Goal: Task Accomplishment & Management: Manage account settings

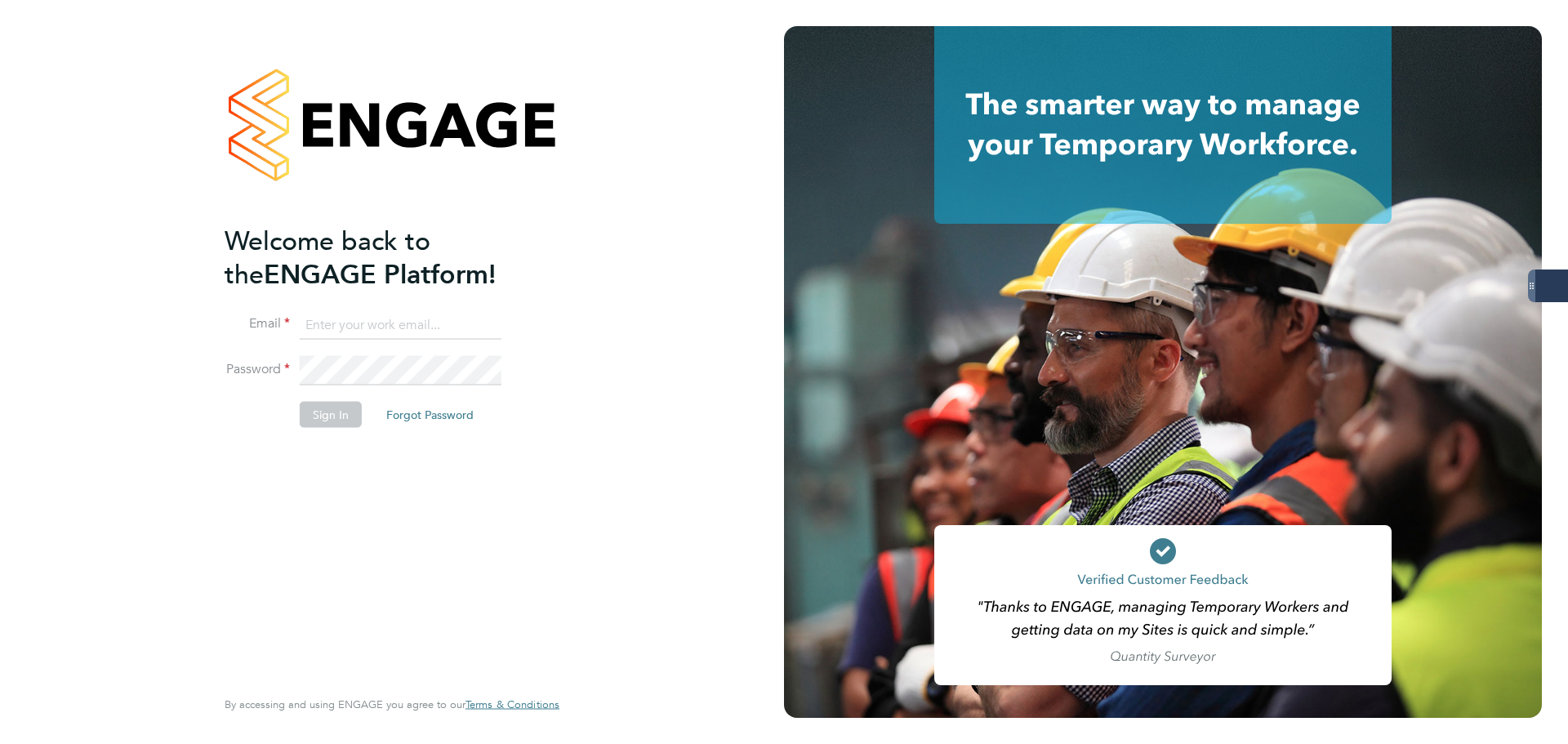
click at [484, 321] on keeper-lock "Open Keeper Popup" at bounding box center [486, 325] width 20 height 20
type input "oliver.jefferson@servicecare.org.uk"
click at [311, 398] on li "Password" at bounding box center [384, 379] width 319 height 46
click at [318, 409] on button "Sign In" at bounding box center [330, 414] width 62 height 26
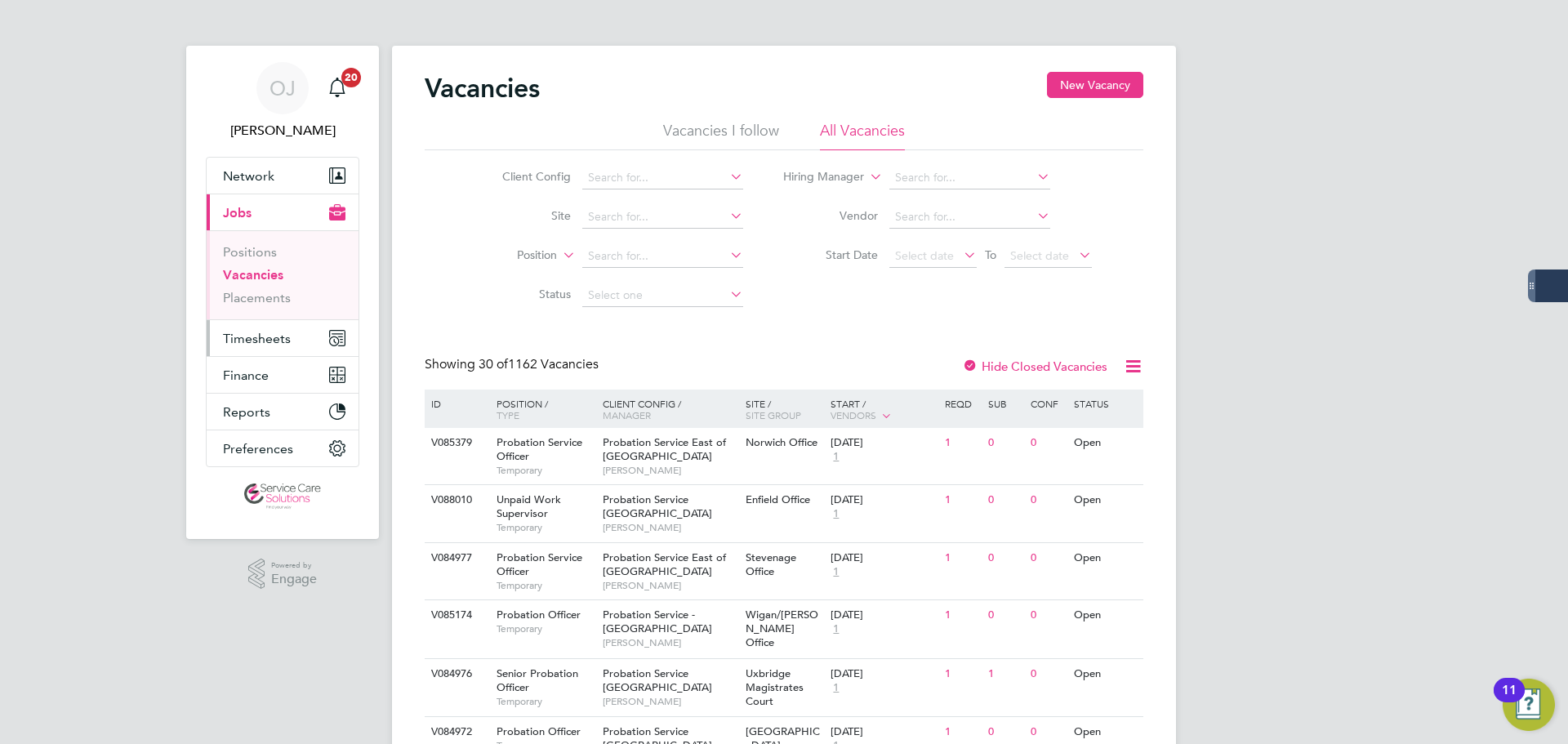
click at [274, 335] on span "Timesheets" at bounding box center [257, 339] width 68 height 16
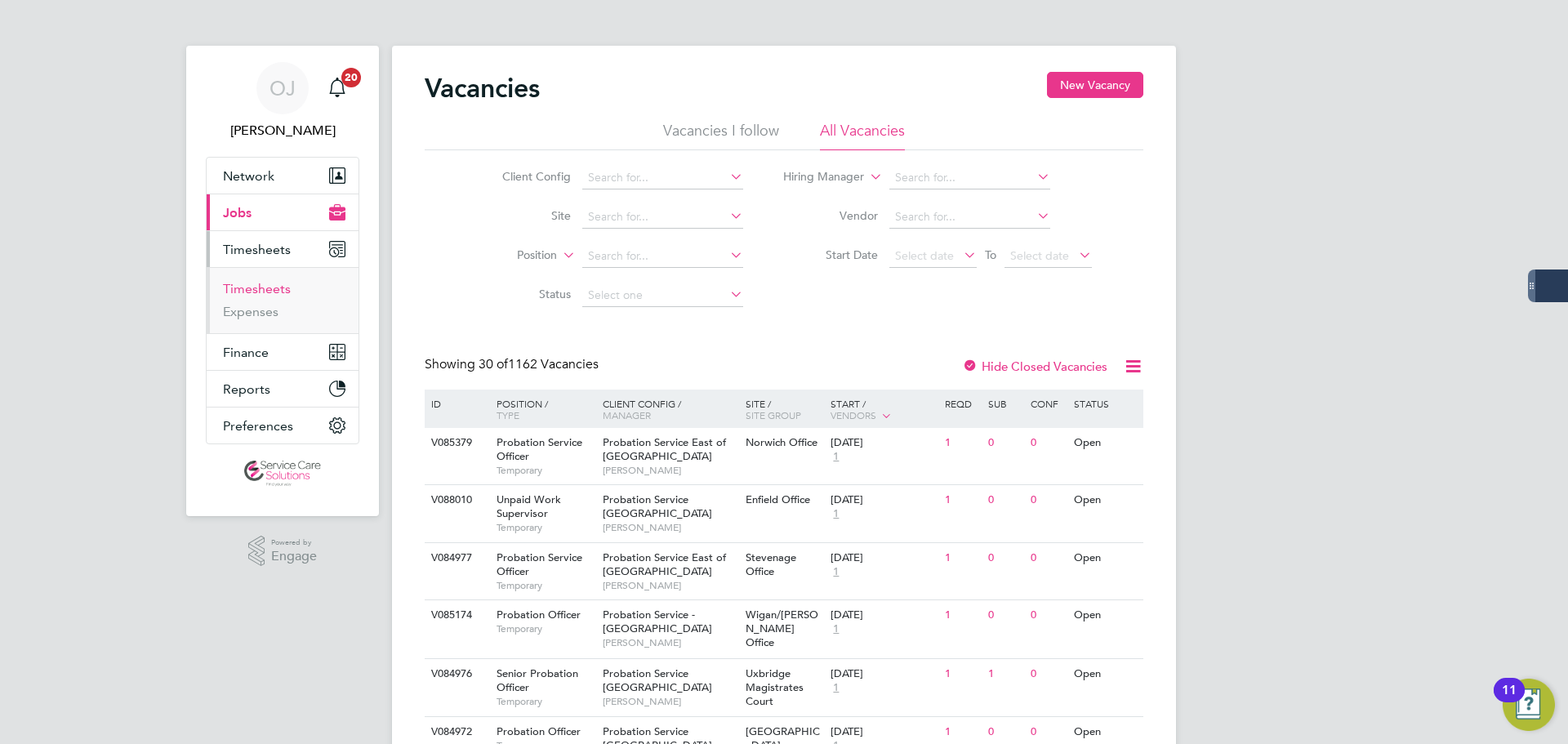
drag, startPoint x: 258, startPoint y: 284, endPoint x: 306, endPoint y: 283, distance: 48.0
click at [258, 284] on link "Timesheets" at bounding box center [257, 289] width 68 height 16
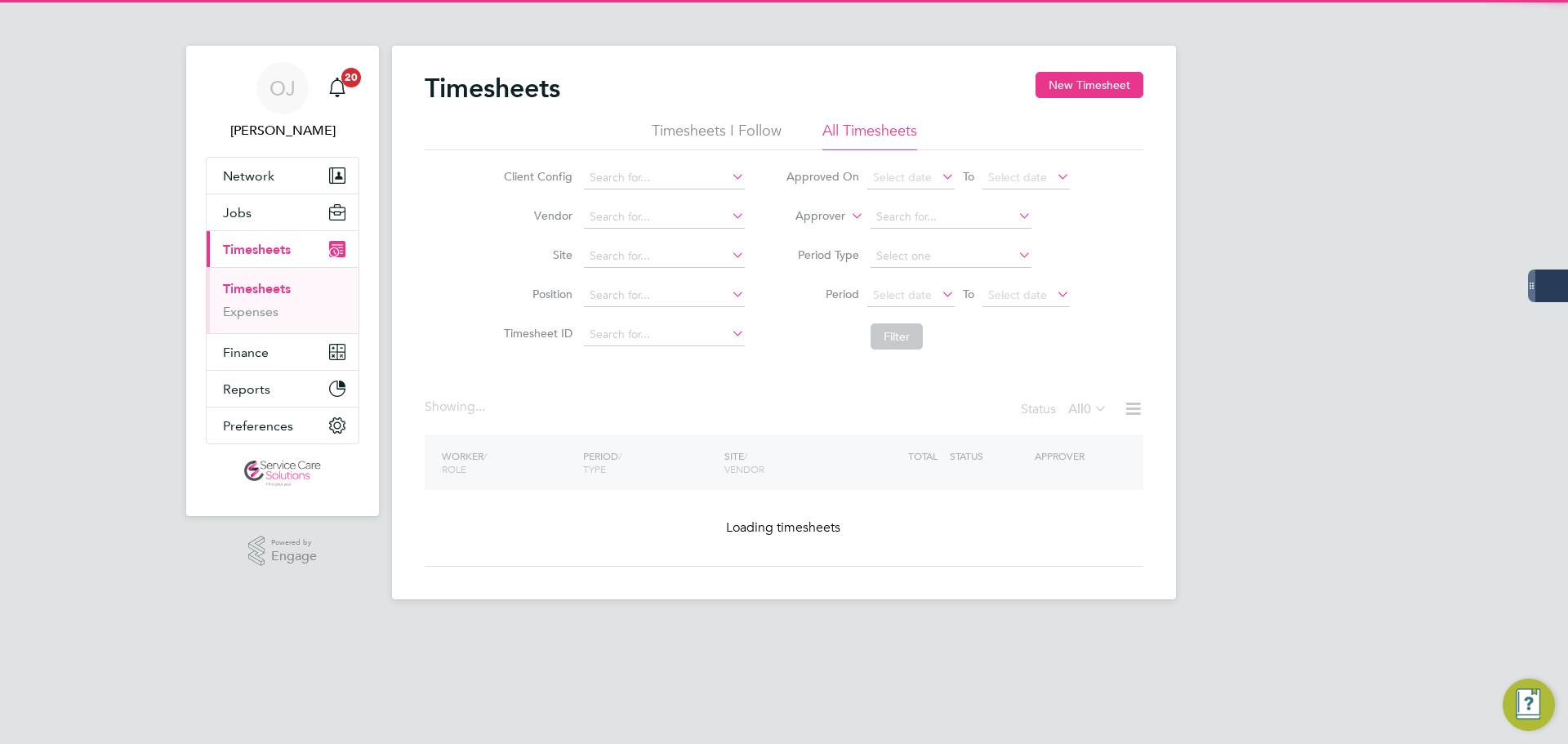
click at [832, 213] on label "Approver" at bounding box center [808, 216] width 73 height 17
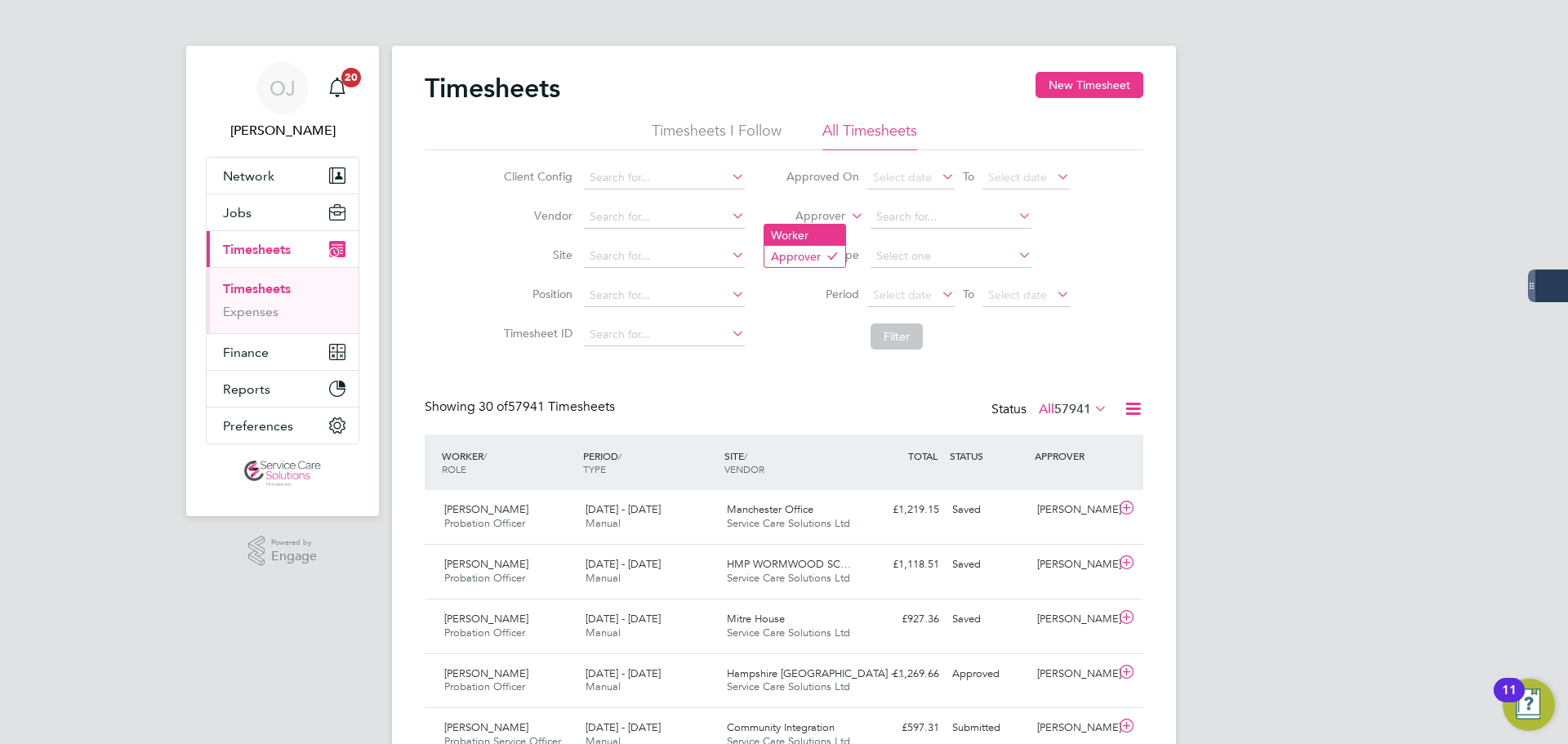
click at [822, 230] on li "Worker" at bounding box center [805, 235] width 81 height 21
click at [923, 211] on input at bounding box center [951, 217] width 161 height 23
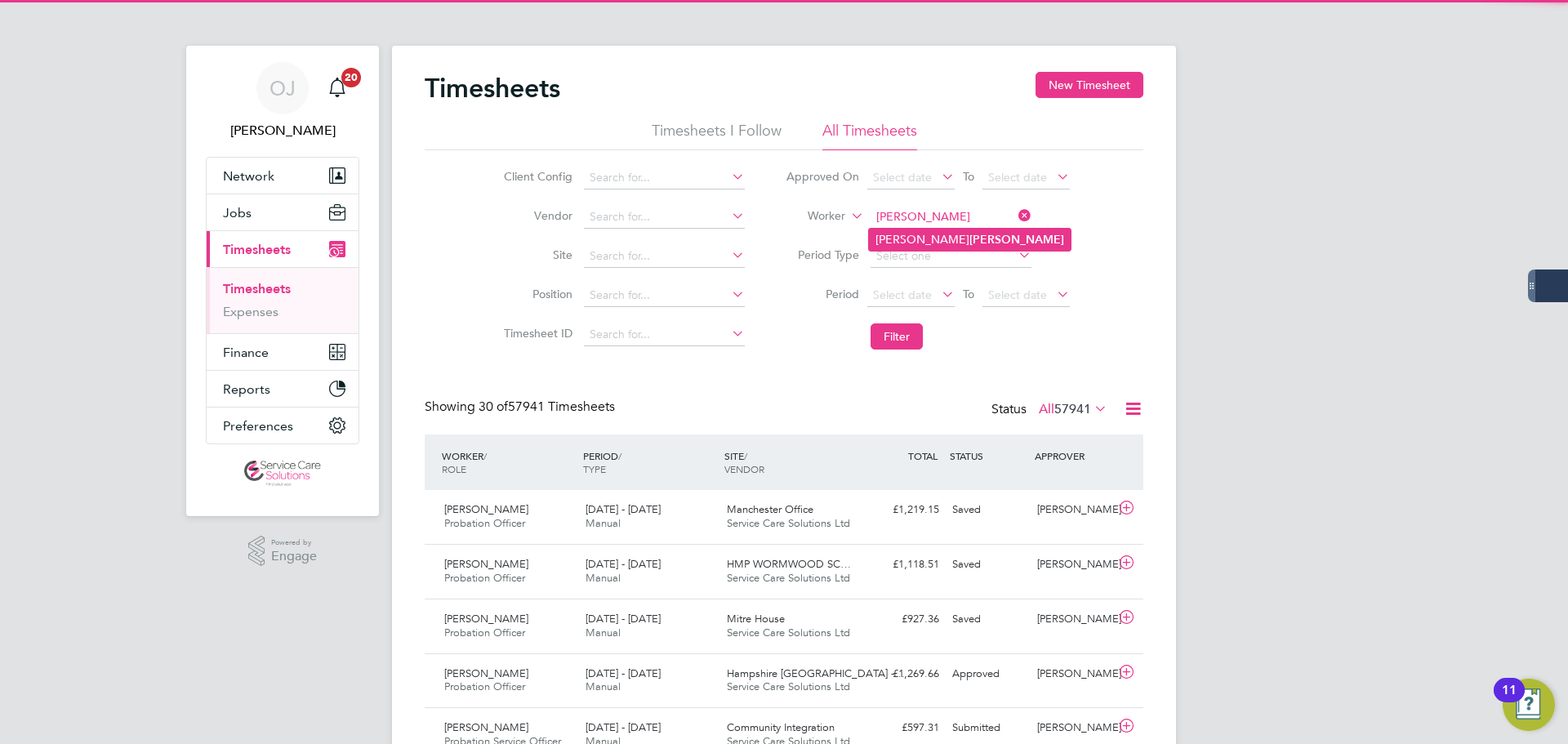
click at [929, 244] on li "Alexandra Blake" at bounding box center [970, 240] width 202 height 22
type input "Alexandra Blake"
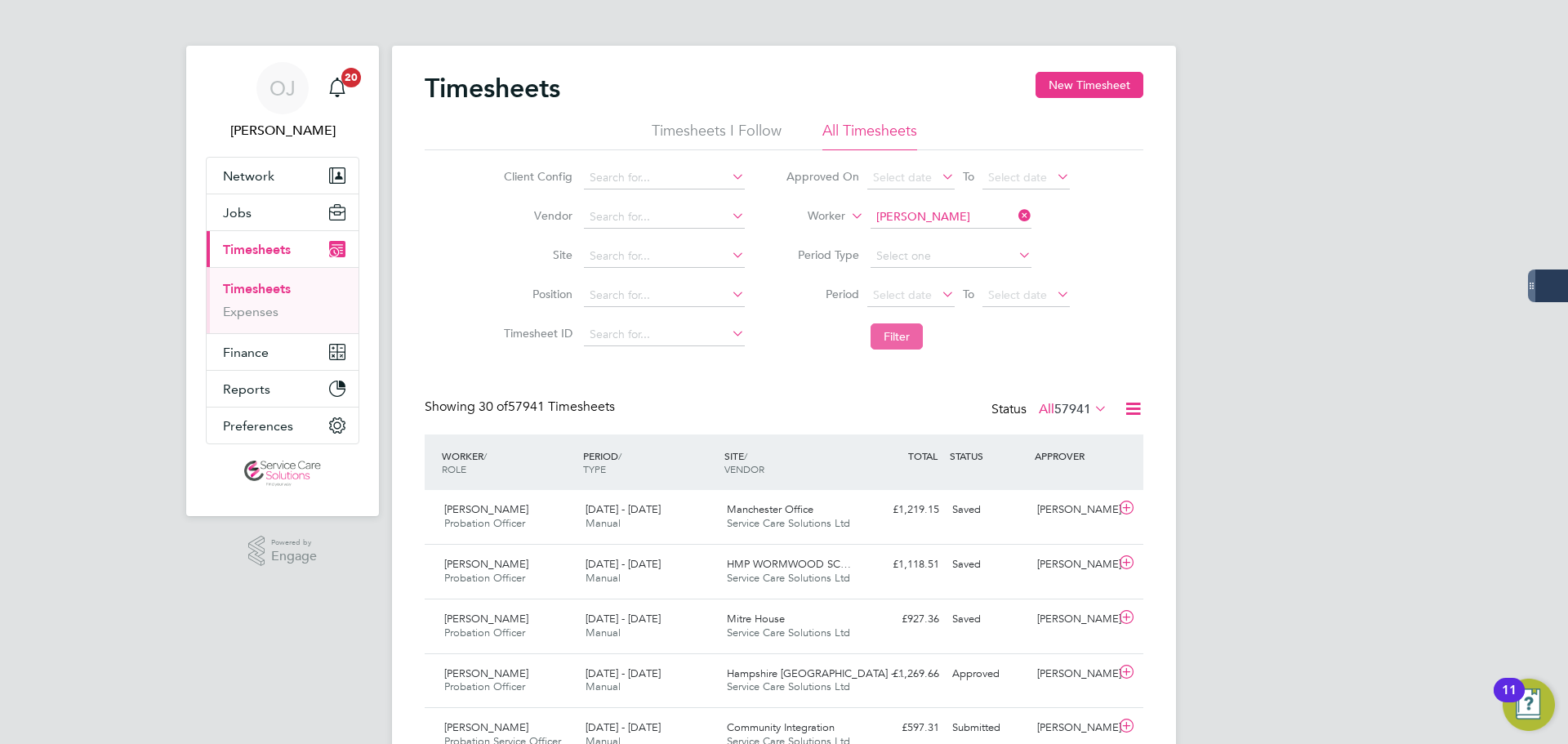
click at [896, 339] on button "Filter" at bounding box center [897, 336] width 52 height 26
click at [682, 519] on div "22 - 28 Sep 2025 Manual" at bounding box center [650, 517] width 141 height 41
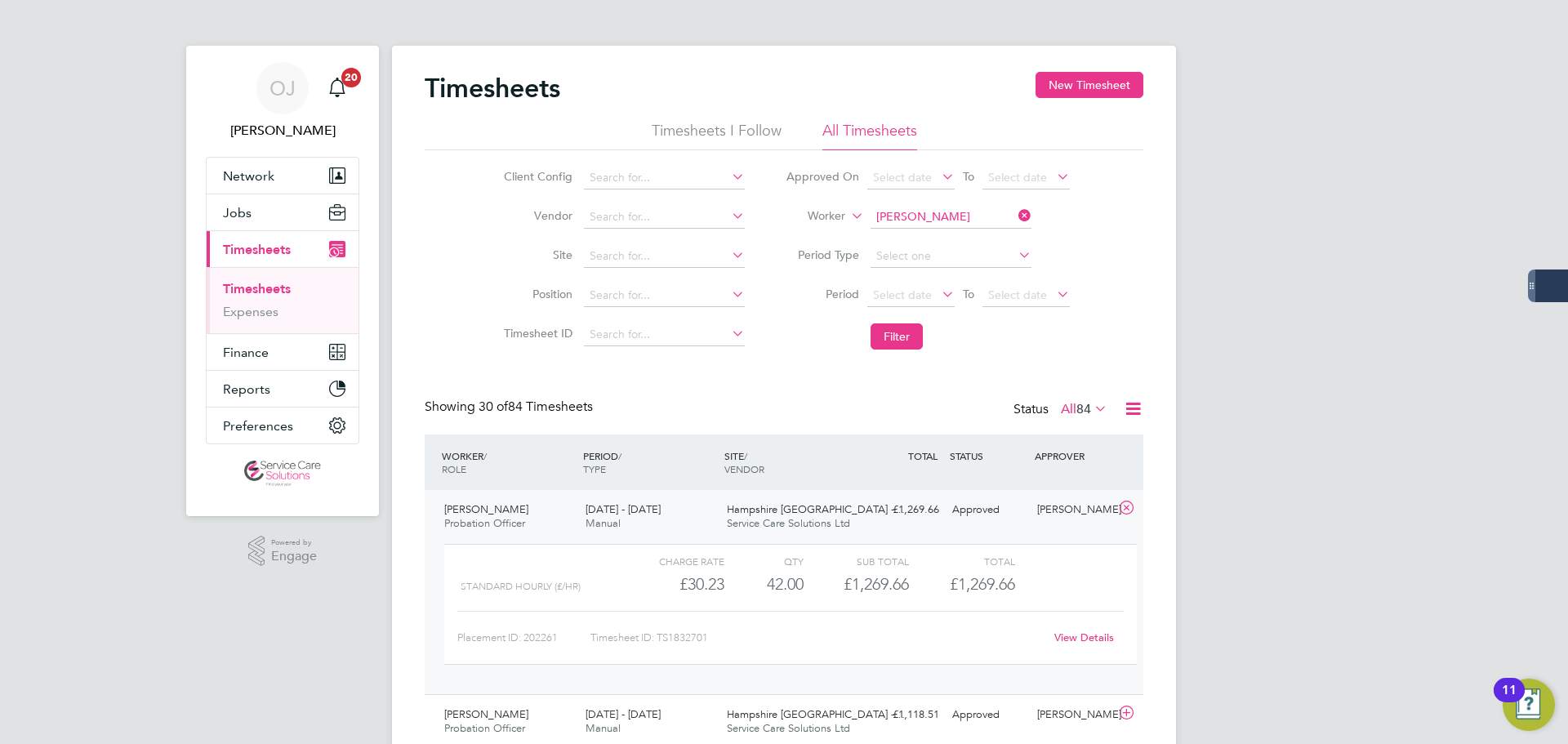
click at [683, 518] on div "22 - 28 Sep 2025 Manual" at bounding box center [650, 517] width 141 height 41
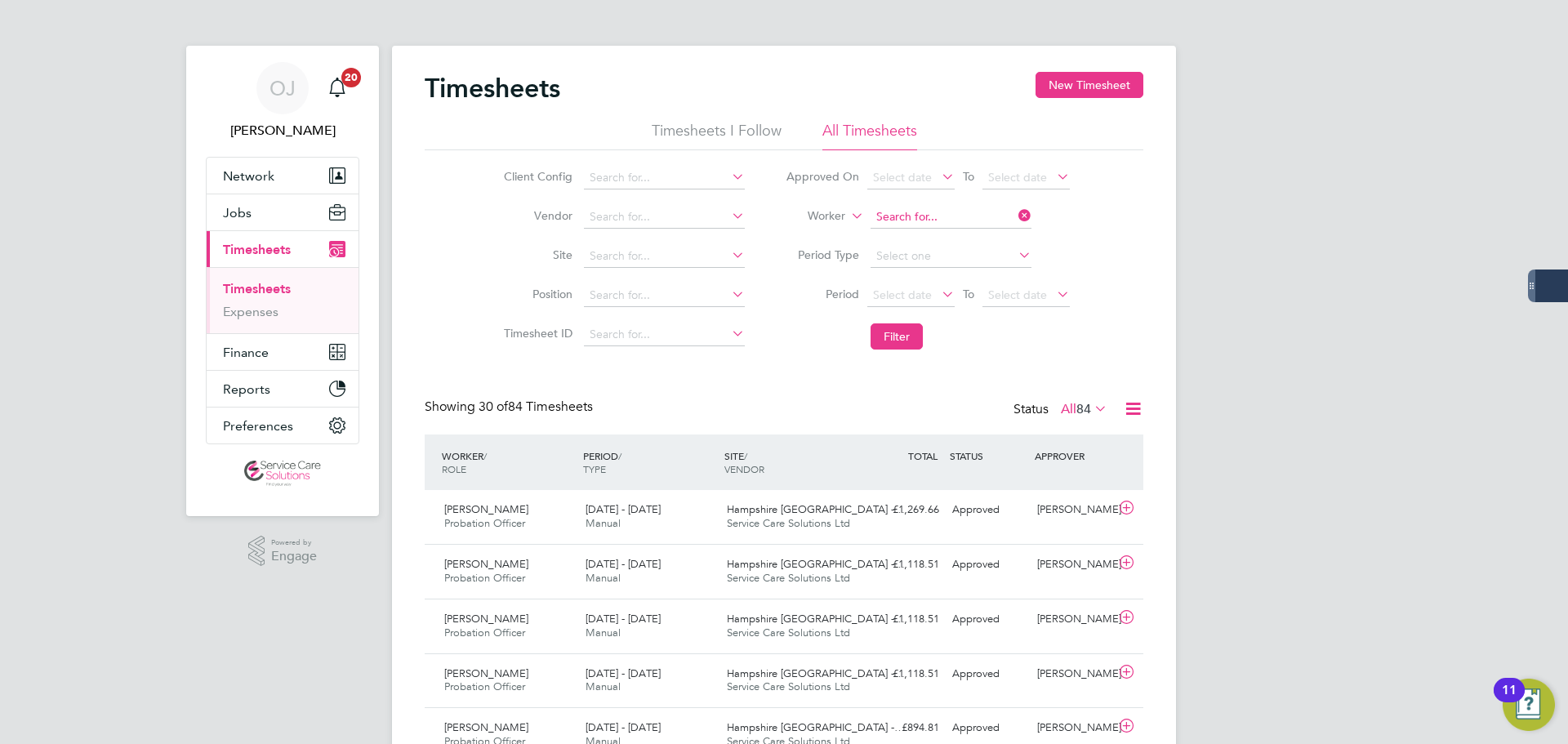
click at [937, 213] on input at bounding box center [951, 217] width 161 height 23
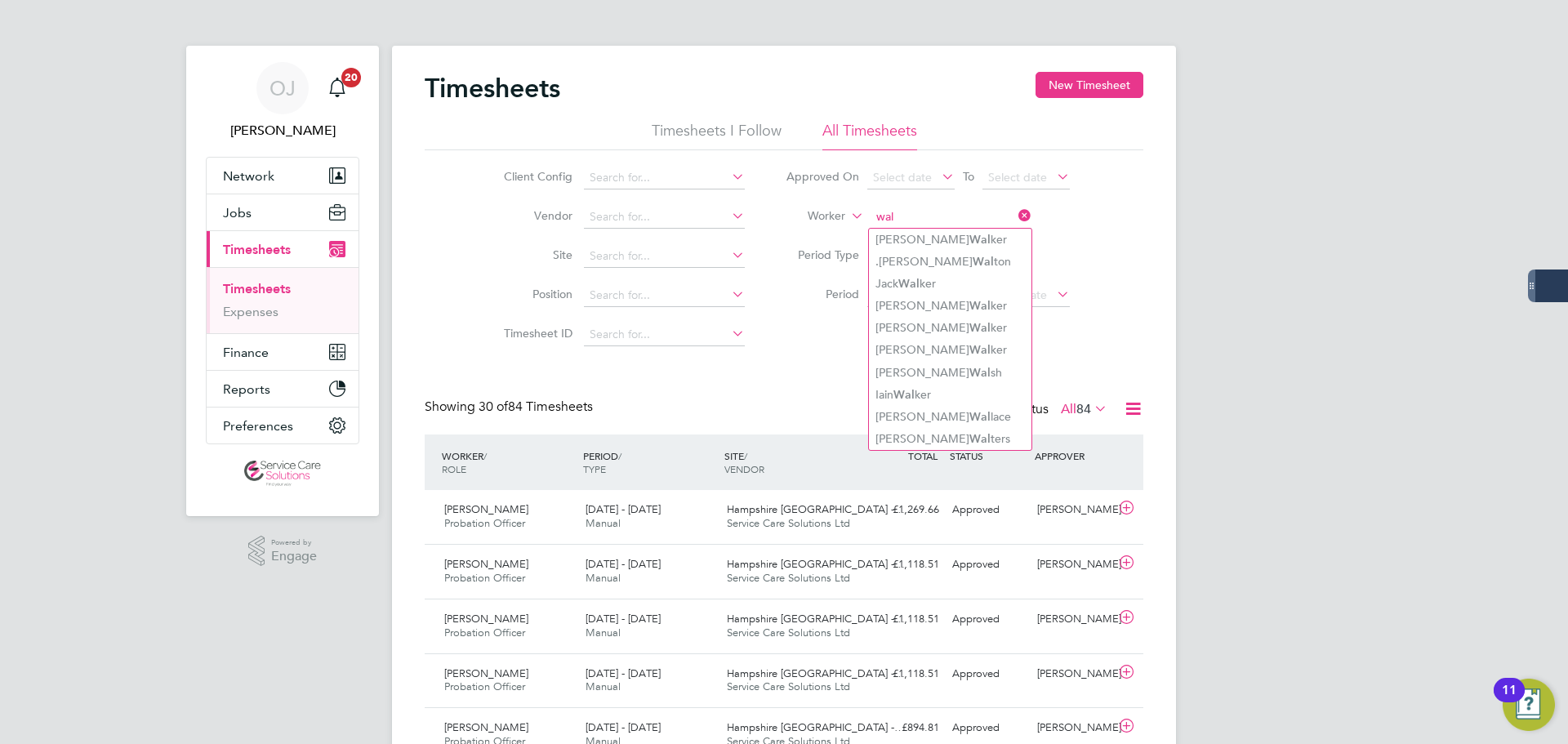
type input "wal"
click at [919, 218] on input at bounding box center [951, 217] width 161 height 23
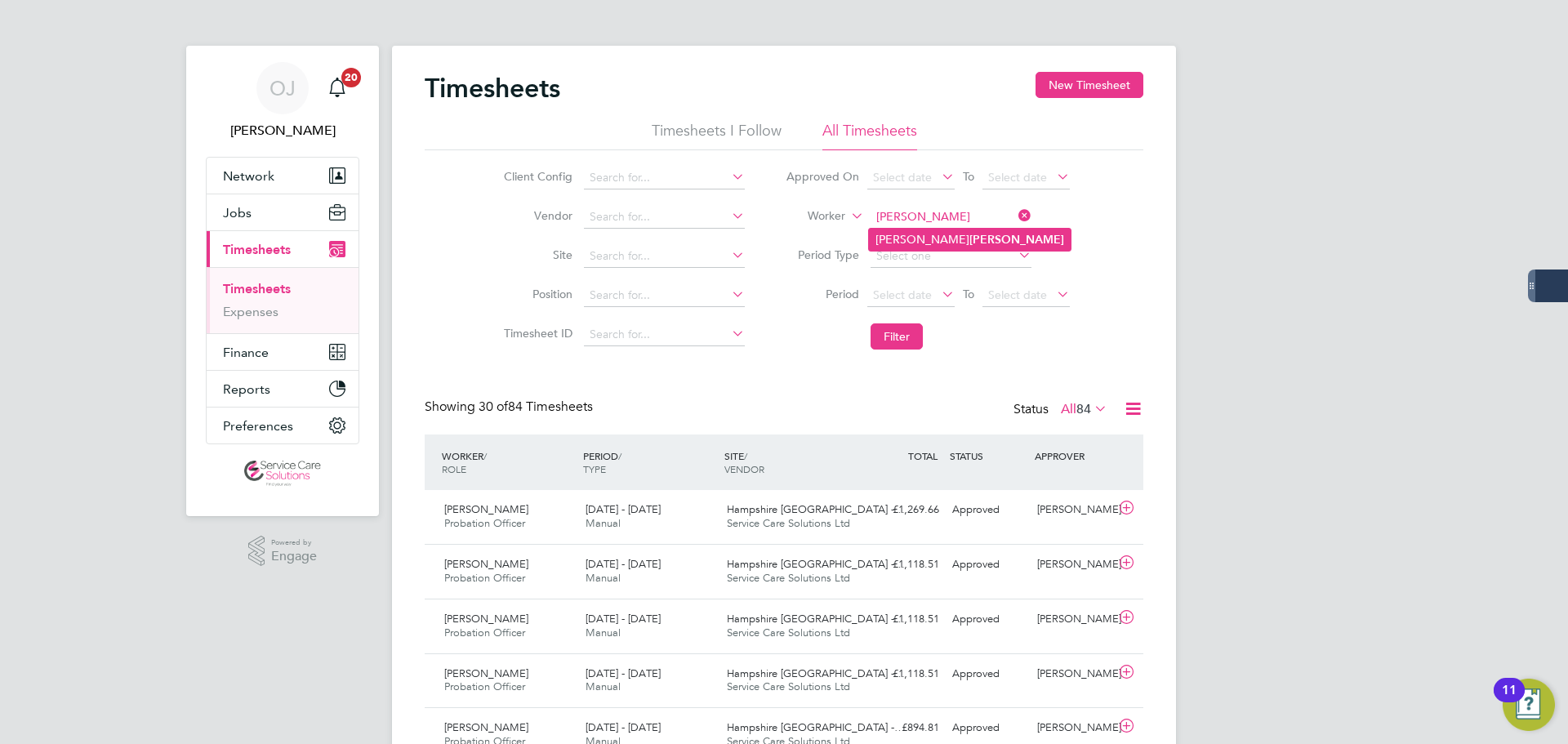
click at [970, 240] on b "Downey" at bounding box center [1017, 240] width 95 height 14
type input "Anthony Downey"
click at [902, 345] on button "Filter" at bounding box center [897, 336] width 52 height 26
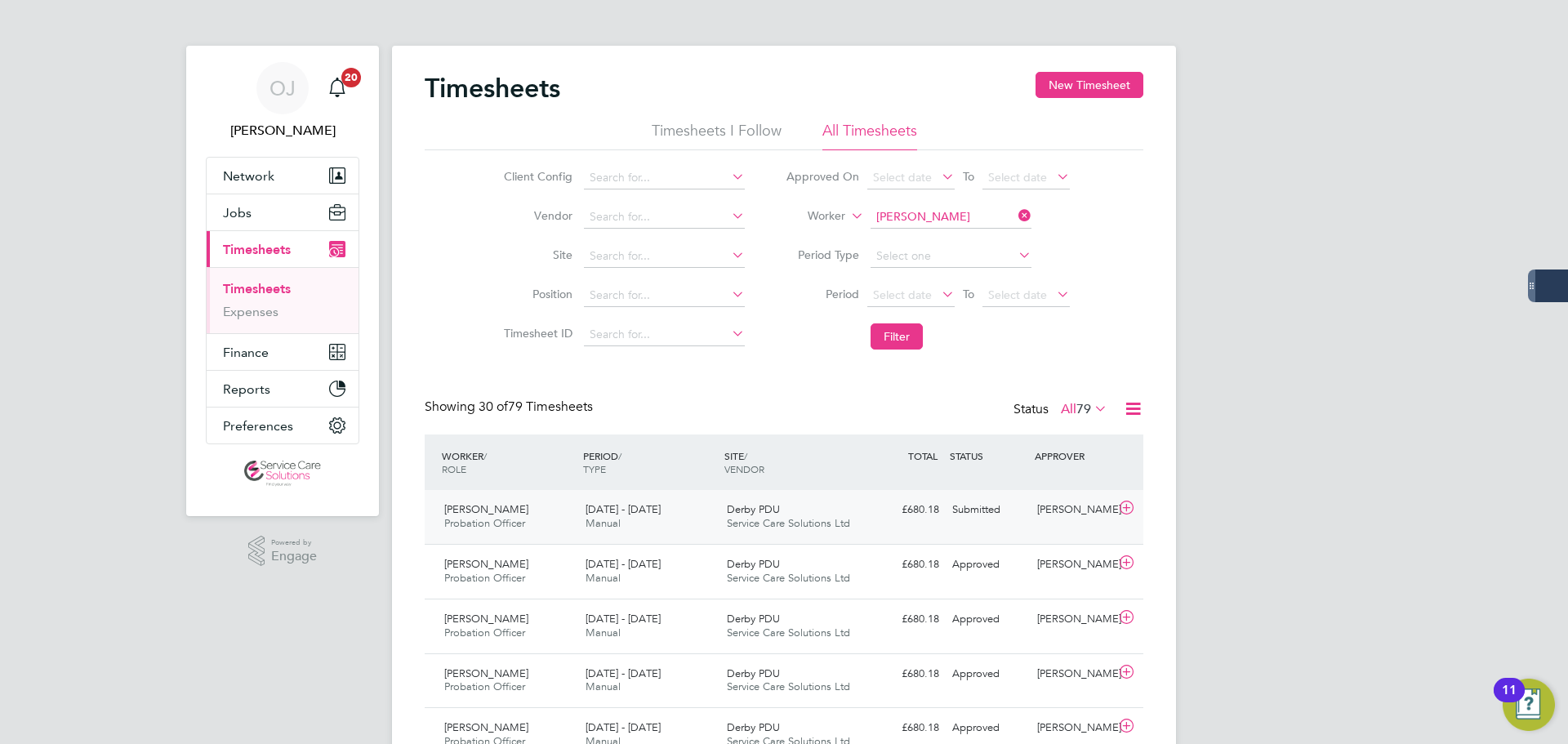
click at [710, 497] on div "22 - 28 Sep 2025 Manual" at bounding box center [650, 517] width 141 height 41
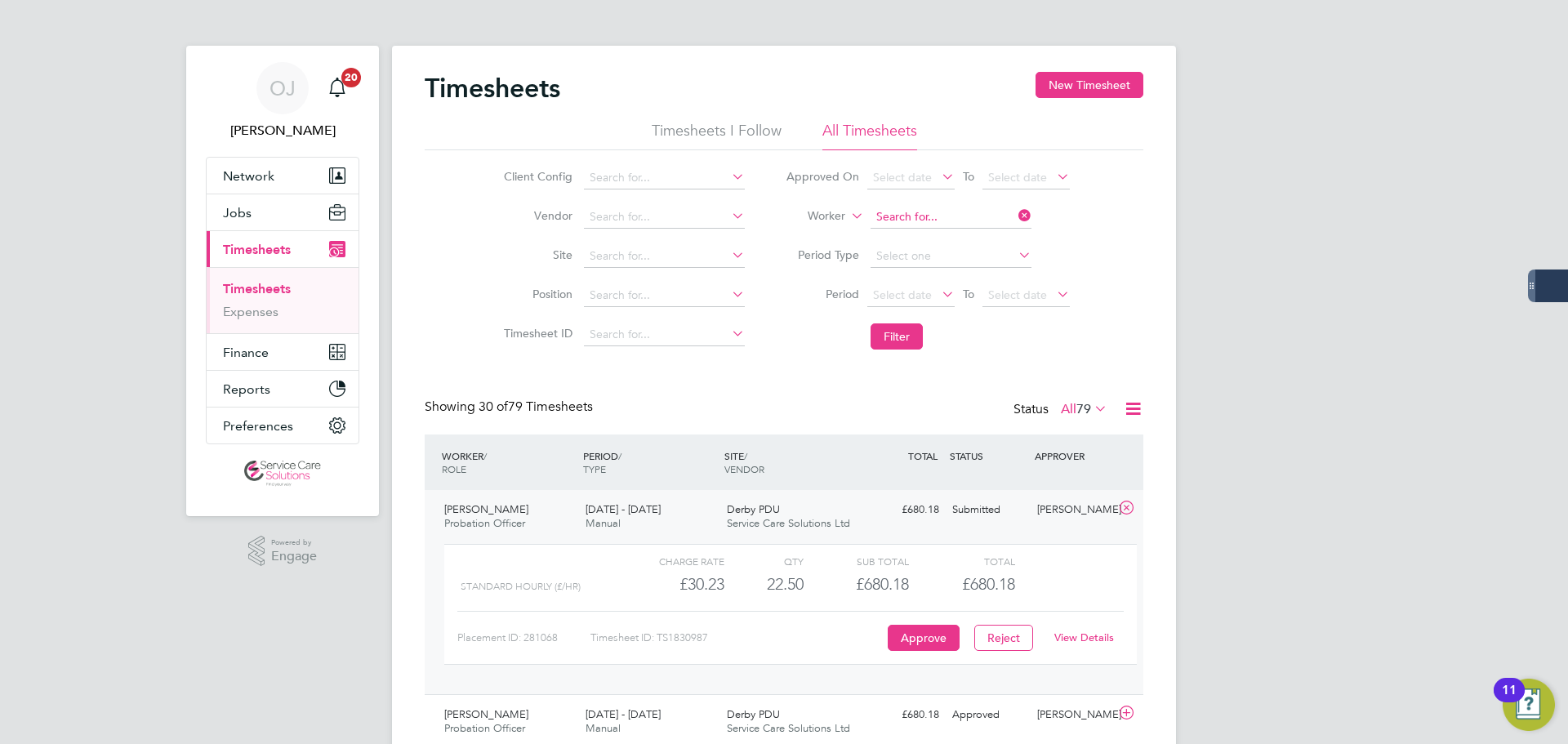
click at [977, 210] on input at bounding box center [951, 217] width 161 height 23
click at [931, 279] on li "Aziz Halime" at bounding box center [996, 283] width 253 height 22
type input "Aziz Halime"
click at [914, 333] on button "Filter" at bounding box center [897, 336] width 52 height 26
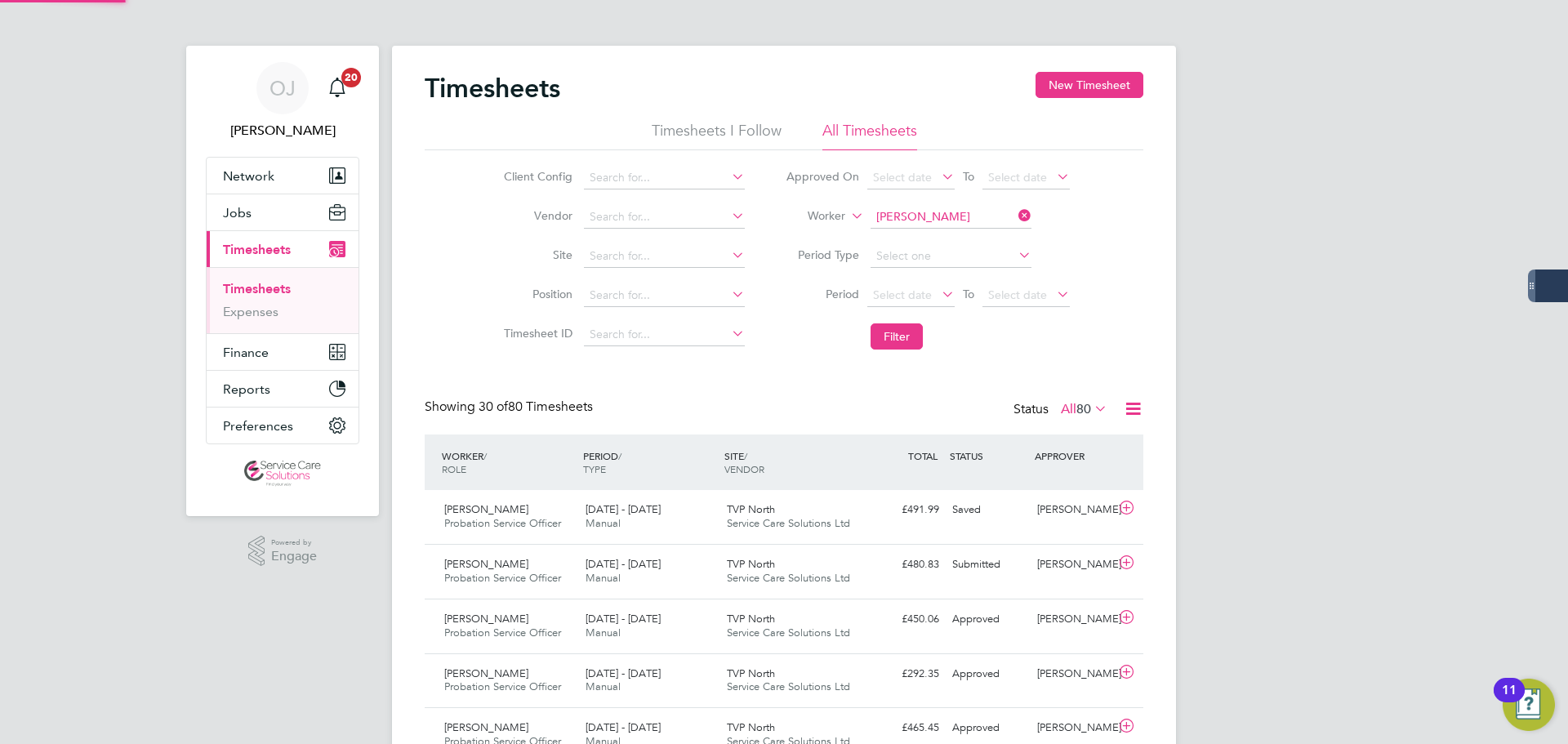
scroll to position [42, 142]
click at [855, 574] on div "TVP North Service Care Solutions Ltd" at bounding box center [791, 572] width 141 height 41
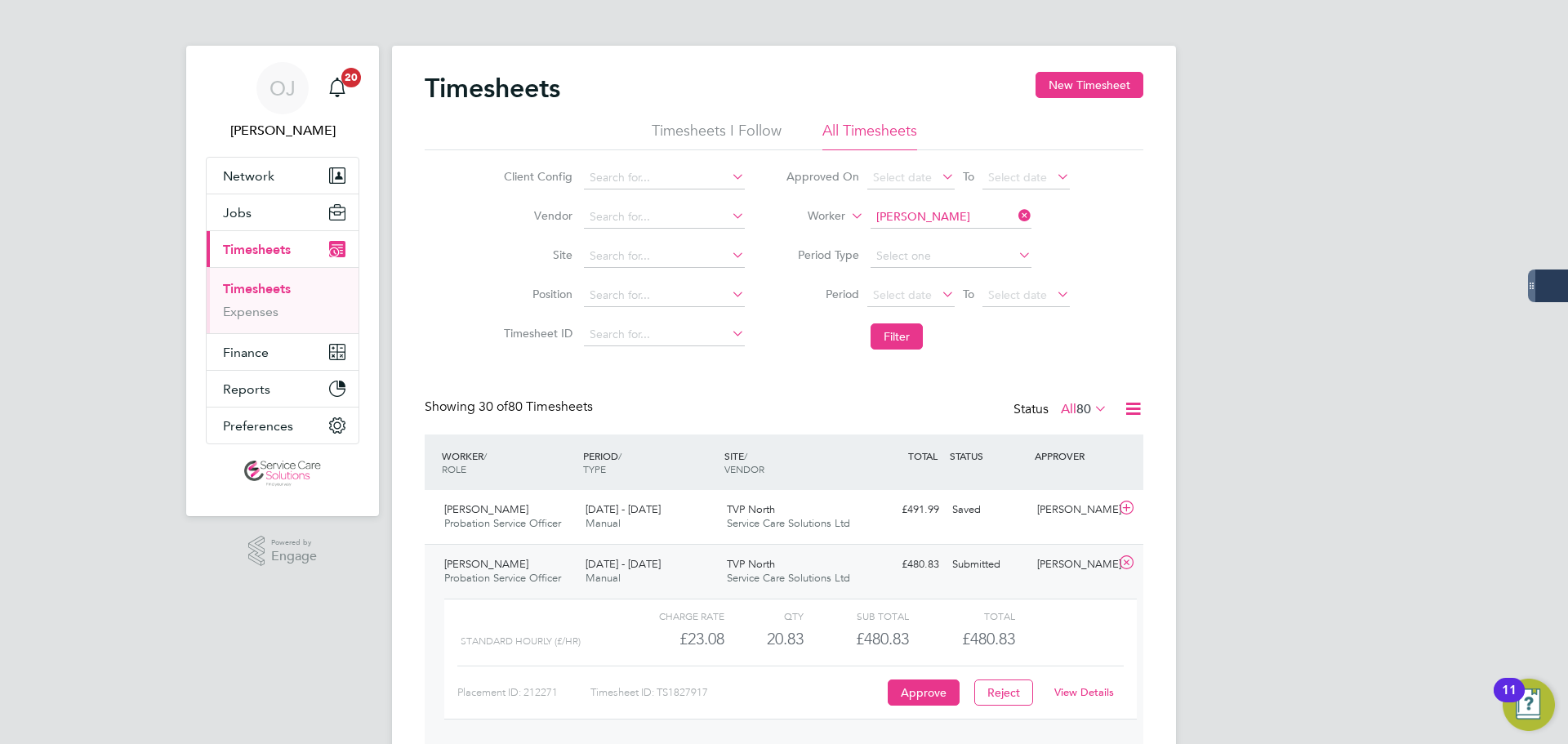
click at [1090, 693] on link "View Details" at bounding box center [1085, 693] width 59 height 14
click at [833, 215] on label "Worker" at bounding box center [808, 216] width 73 height 17
click at [821, 246] on li "Approver" at bounding box center [805, 256] width 81 height 21
click at [951, 207] on input at bounding box center [951, 217] width 161 height 23
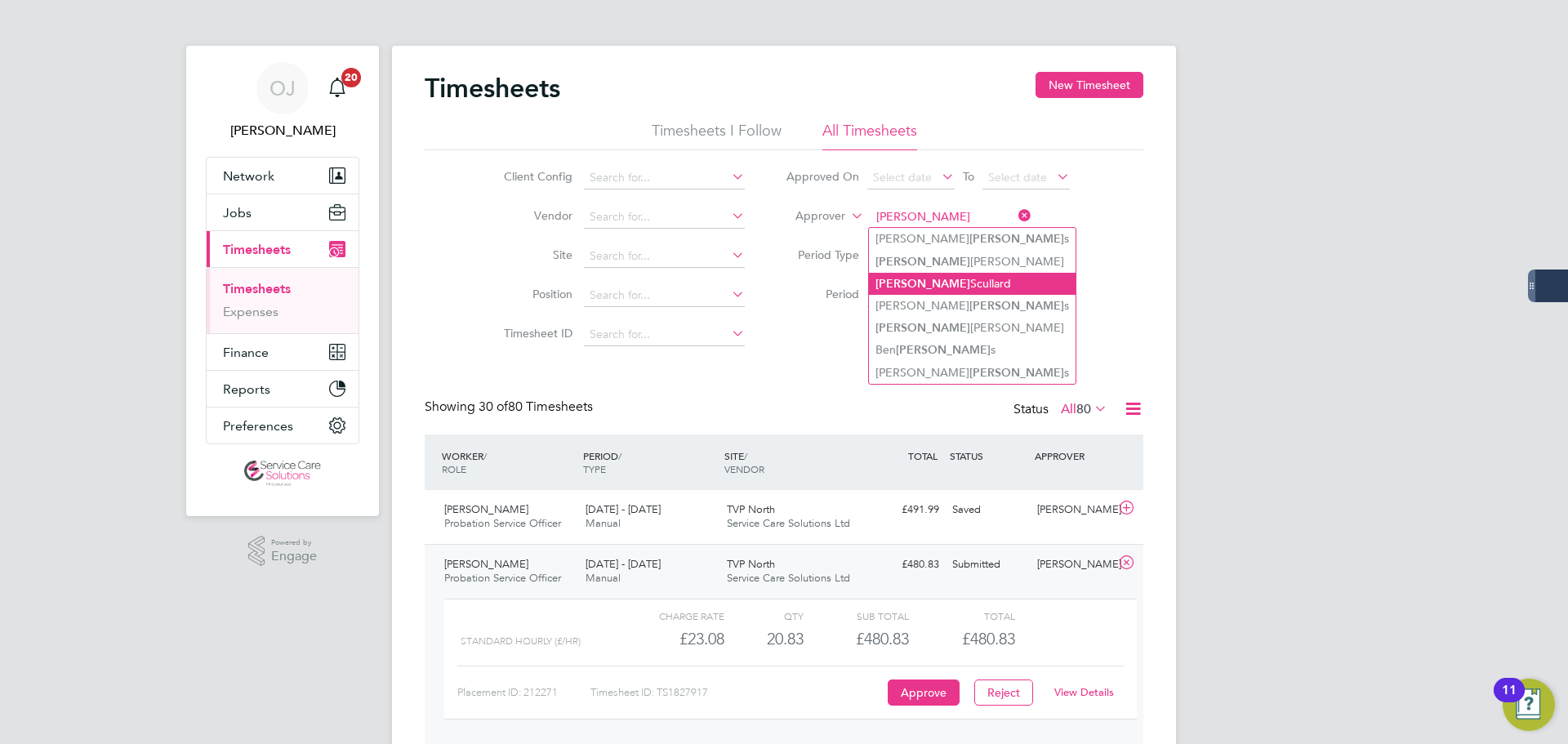
click at [963, 285] on li "Edward Scullard" at bounding box center [972, 283] width 206 height 22
type input "Edward Scullard"
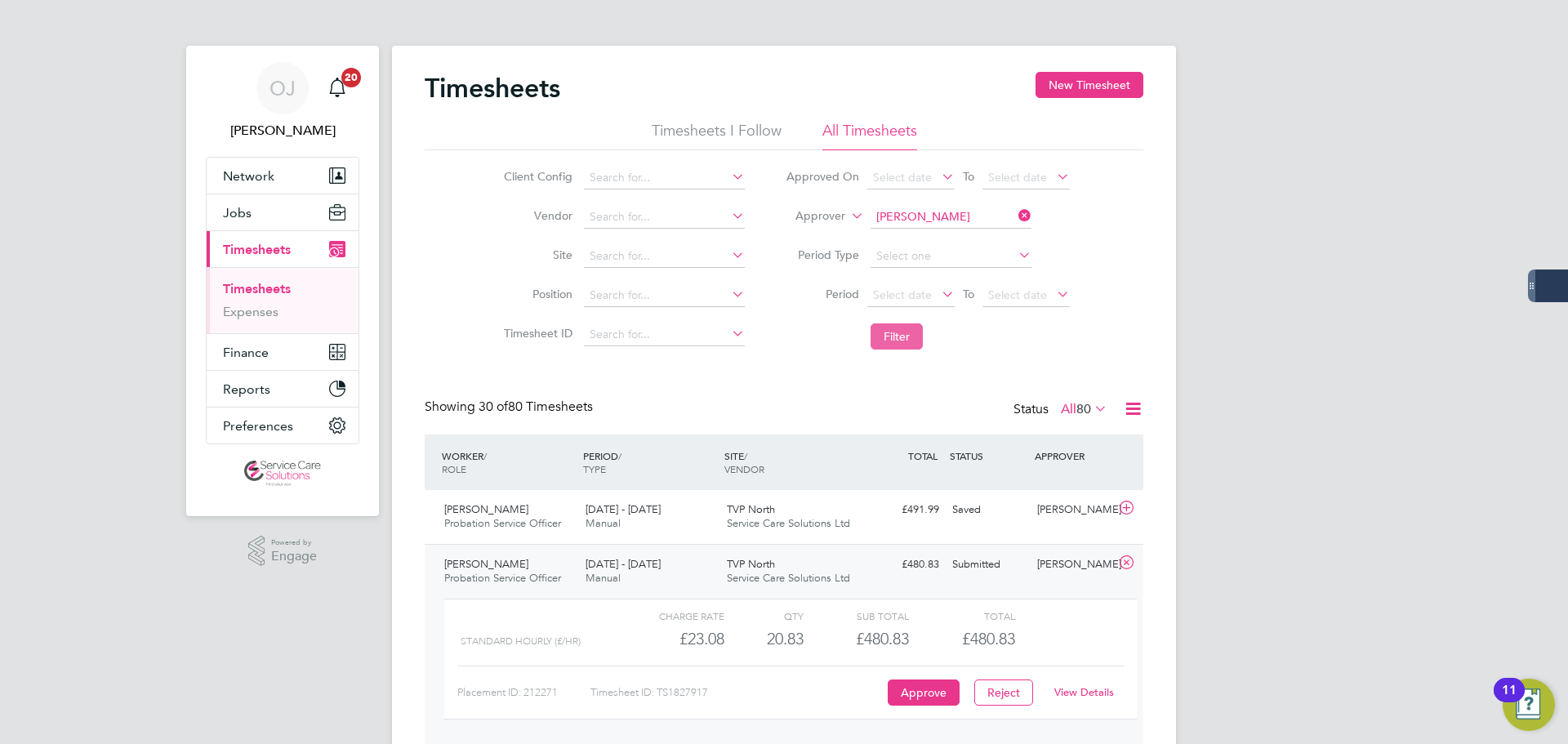
click at [911, 333] on button "Filter" at bounding box center [897, 336] width 52 height 26
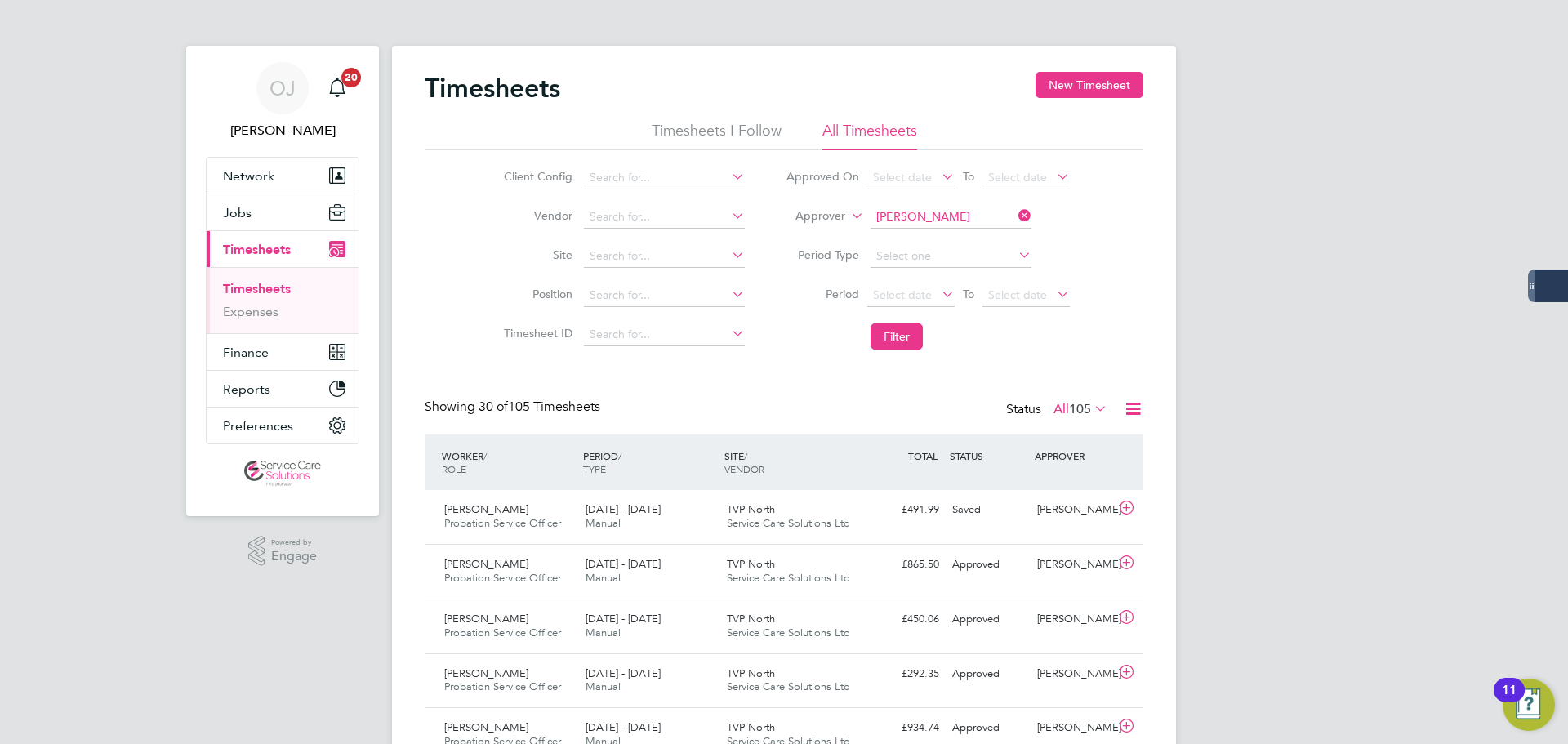
click at [261, 295] on link "Timesheets" at bounding box center [257, 289] width 68 height 16
click at [952, 222] on input at bounding box center [951, 217] width 161 height 23
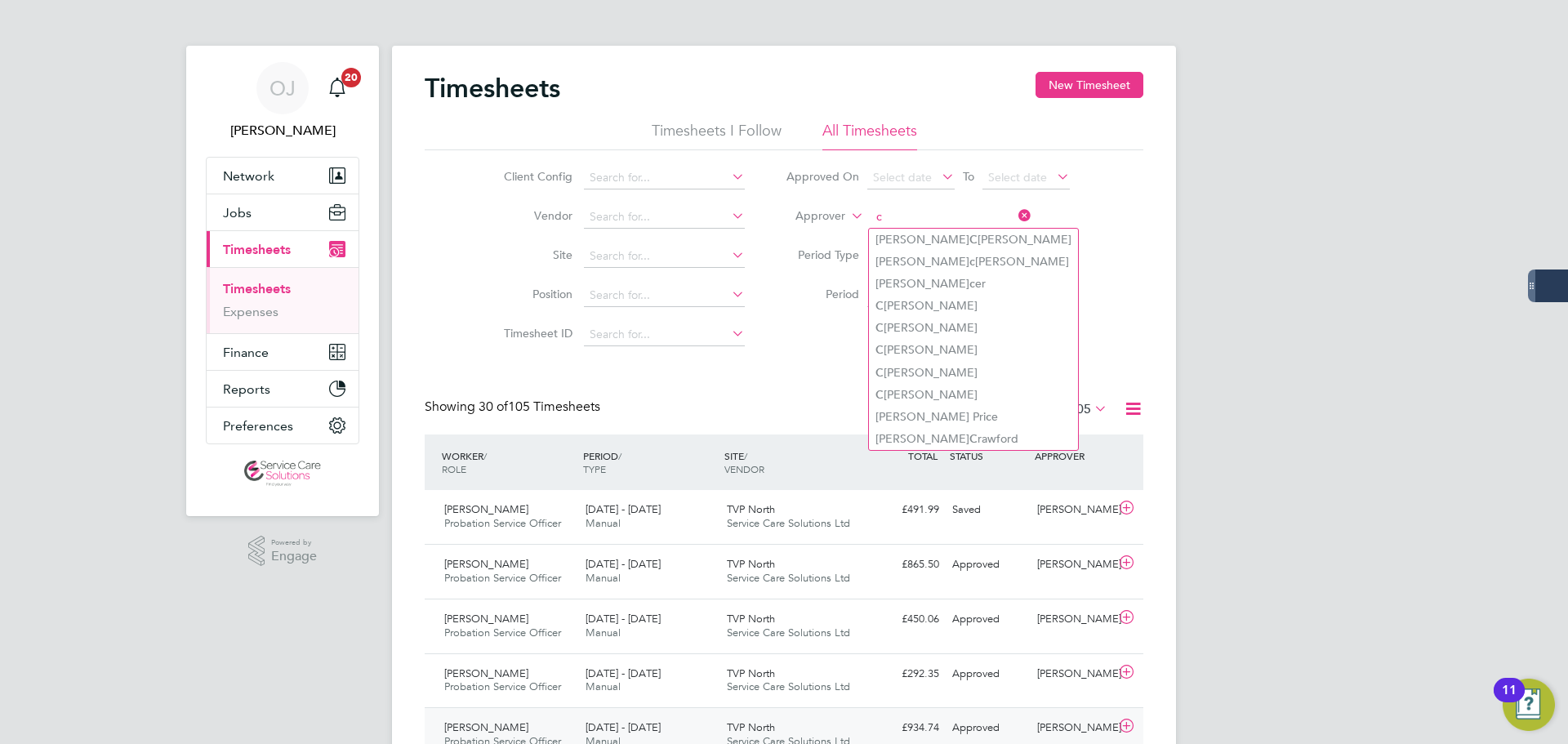
type input "c"
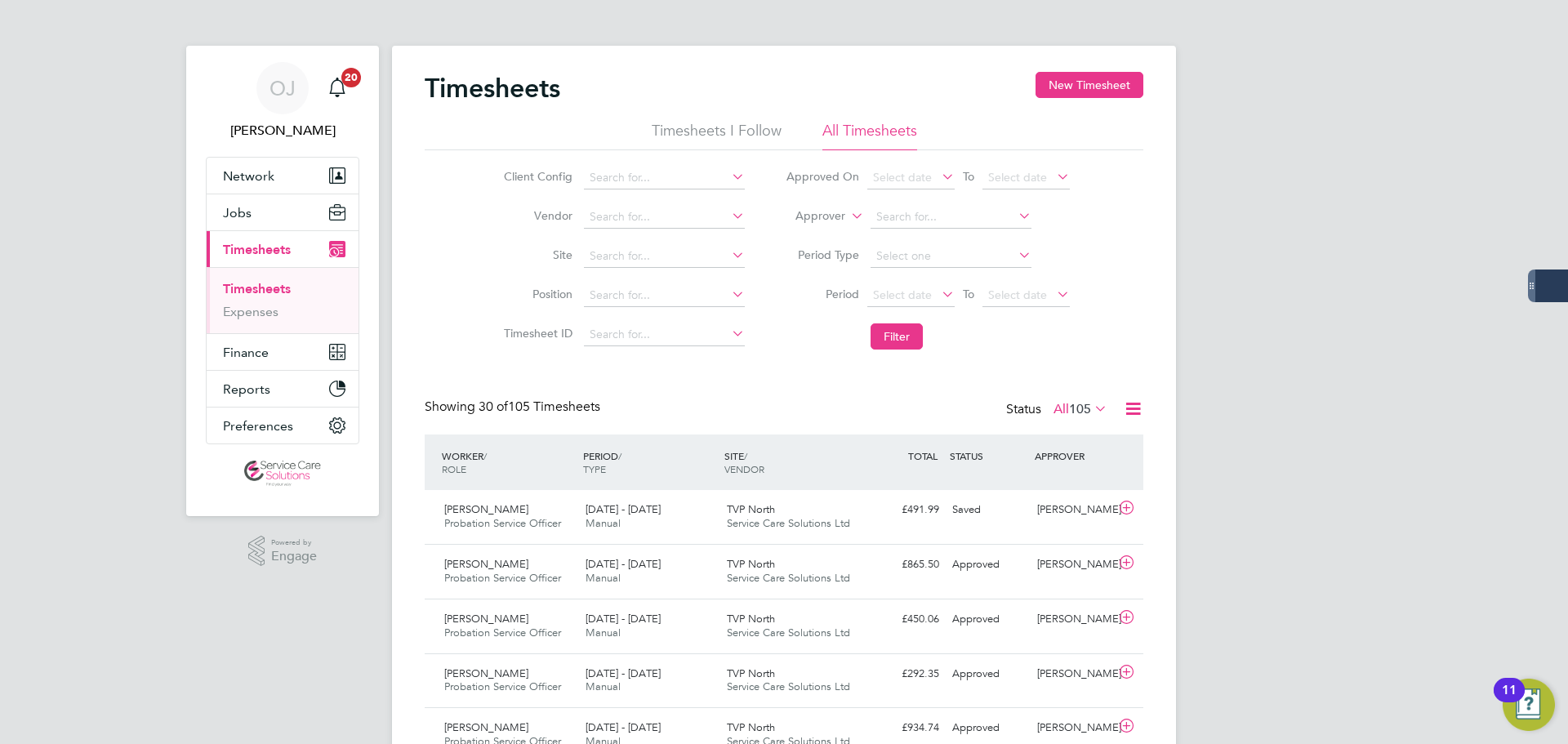
click at [829, 222] on label "Approver" at bounding box center [808, 216] width 73 height 17
click at [815, 233] on li "Worker" at bounding box center [805, 235] width 81 height 21
click at [909, 213] on input at bounding box center [951, 217] width 161 height 23
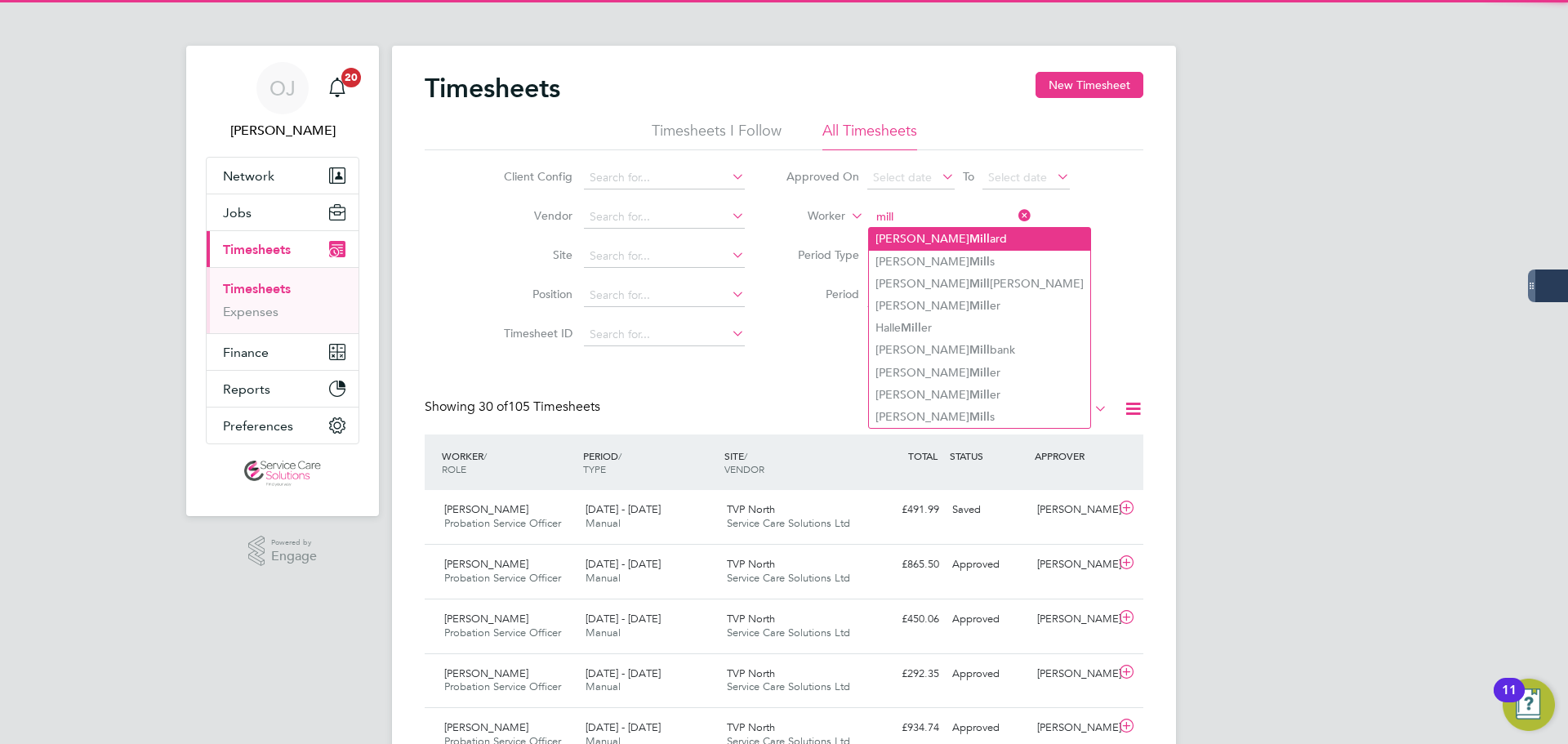
click at [947, 243] on li "Janet Mill ard" at bounding box center [980, 239] width 221 height 22
type input "Janet Millard"
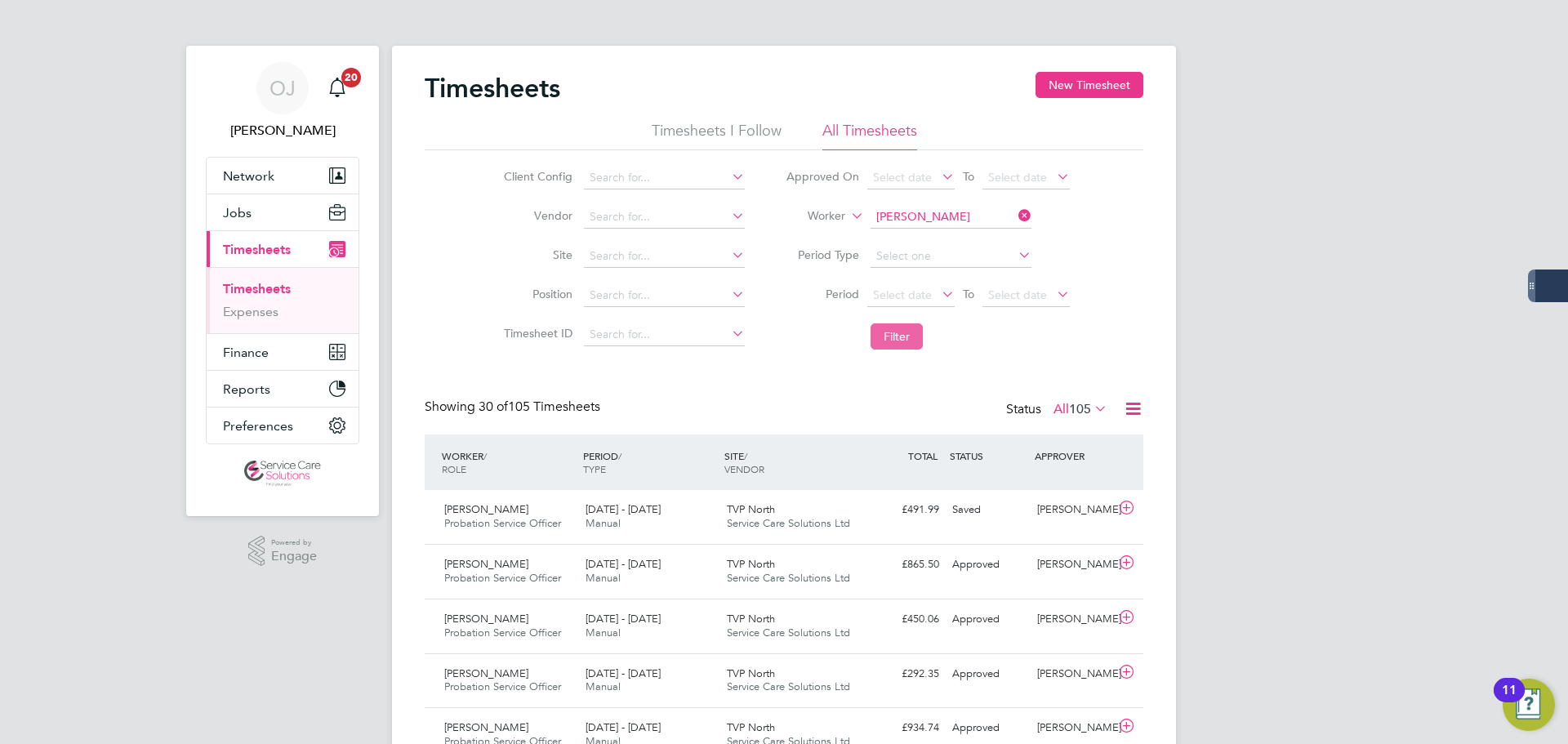
click at [915, 328] on button "Filter" at bounding box center [897, 336] width 52 height 26
click at [673, 513] on div "8 - 14 Sep 2025 Manual" at bounding box center [650, 517] width 141 height 41
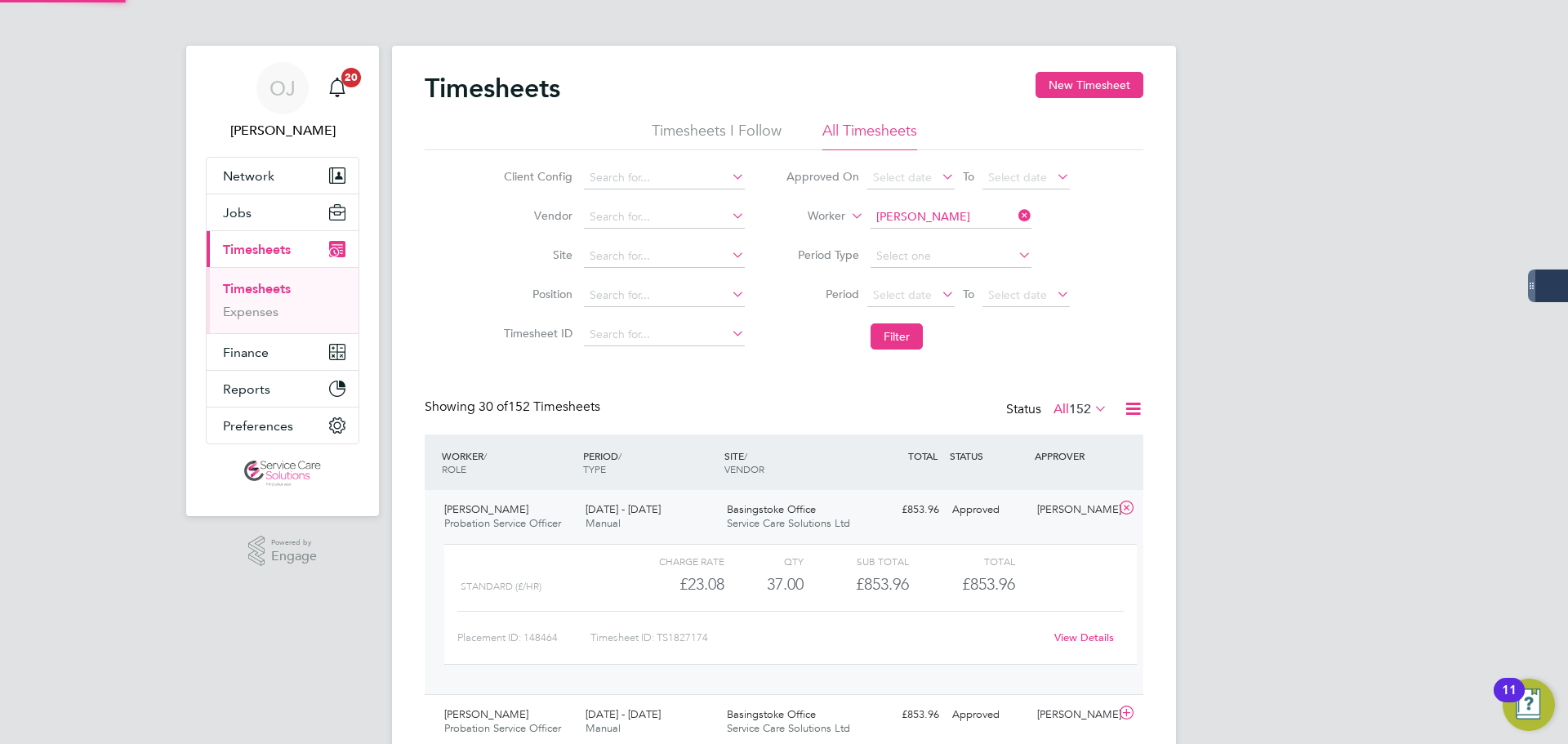
click at [673, 513] on div "8 - 14 Sep 2025 Manual" at bounding box center [650, 517] width 141 height 41
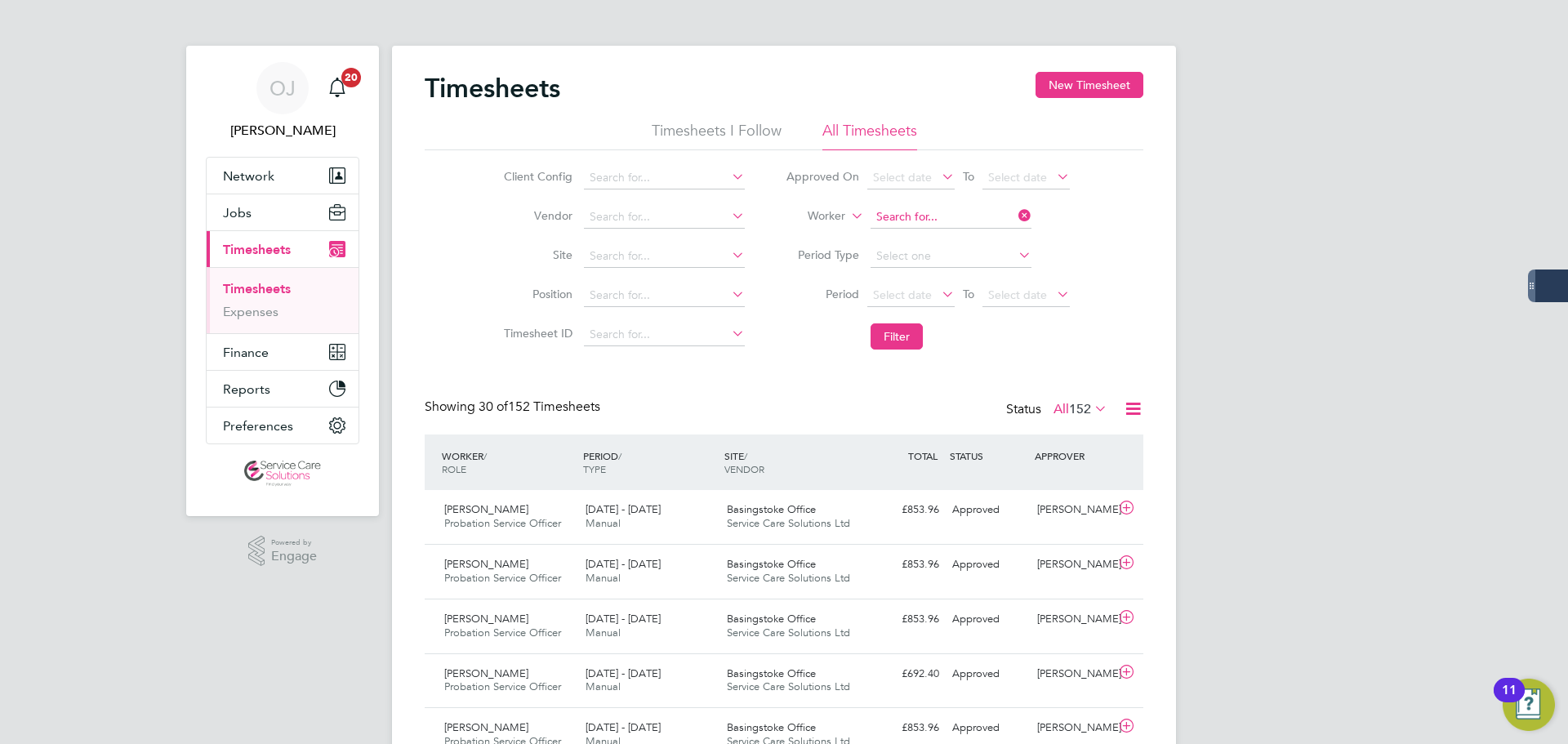
click at [959, 213] on input at bounding box center [951, 217] width 161 height 23
click at [977, 229] on li "Kate G artner" at bounding box center [950, 240] width 163 height 22
type input "Kate Gartner"
click at [896, 323] on button "Filter" at bounding box center [897, 336] width 52 height 26
click at [689, 519] on div "22 - 28 Sep 2025 Manual" at bounding box center [650, 517] width 141 height 41
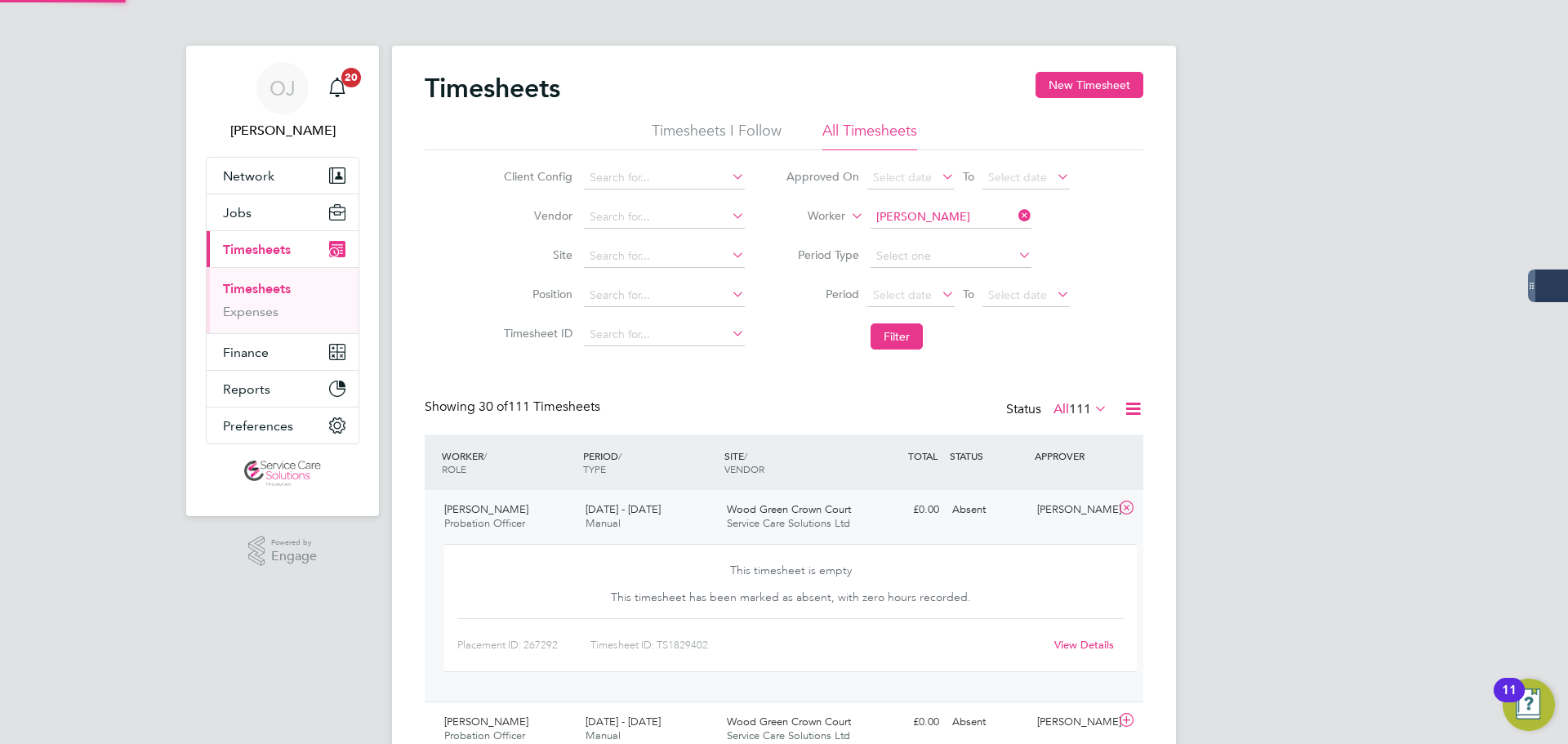
click at [689, 519] on div "22 - 28 Sep 2025 Manual" at bounding box center [650, 517] width 141 height 41
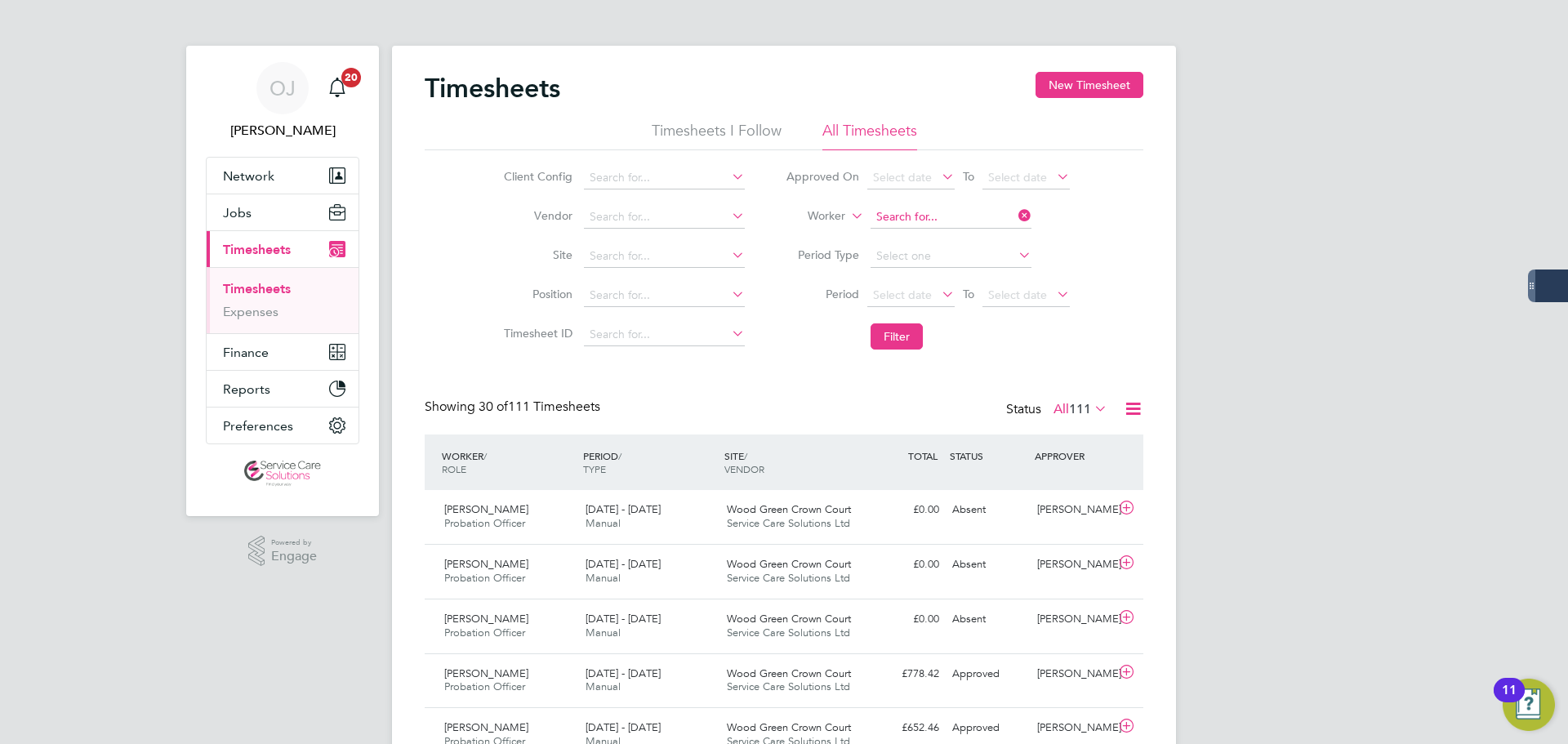
click at [906, 212] on input at bounding box center [951, 217] width 161 height 23
click at [935, 229] on li "Kelec hi Nwigwe" at bounding box center [950, 240] width 163 height 22
type input "Kelechi Nwigwe"
click at [902, 331] on button "Filter" at bounding box center [897, 336] width 52 height 26
click at [716, 523] on div "22 - 28 Sep 2025 Manual" at bounding box center [650, 517] width 141 height 41
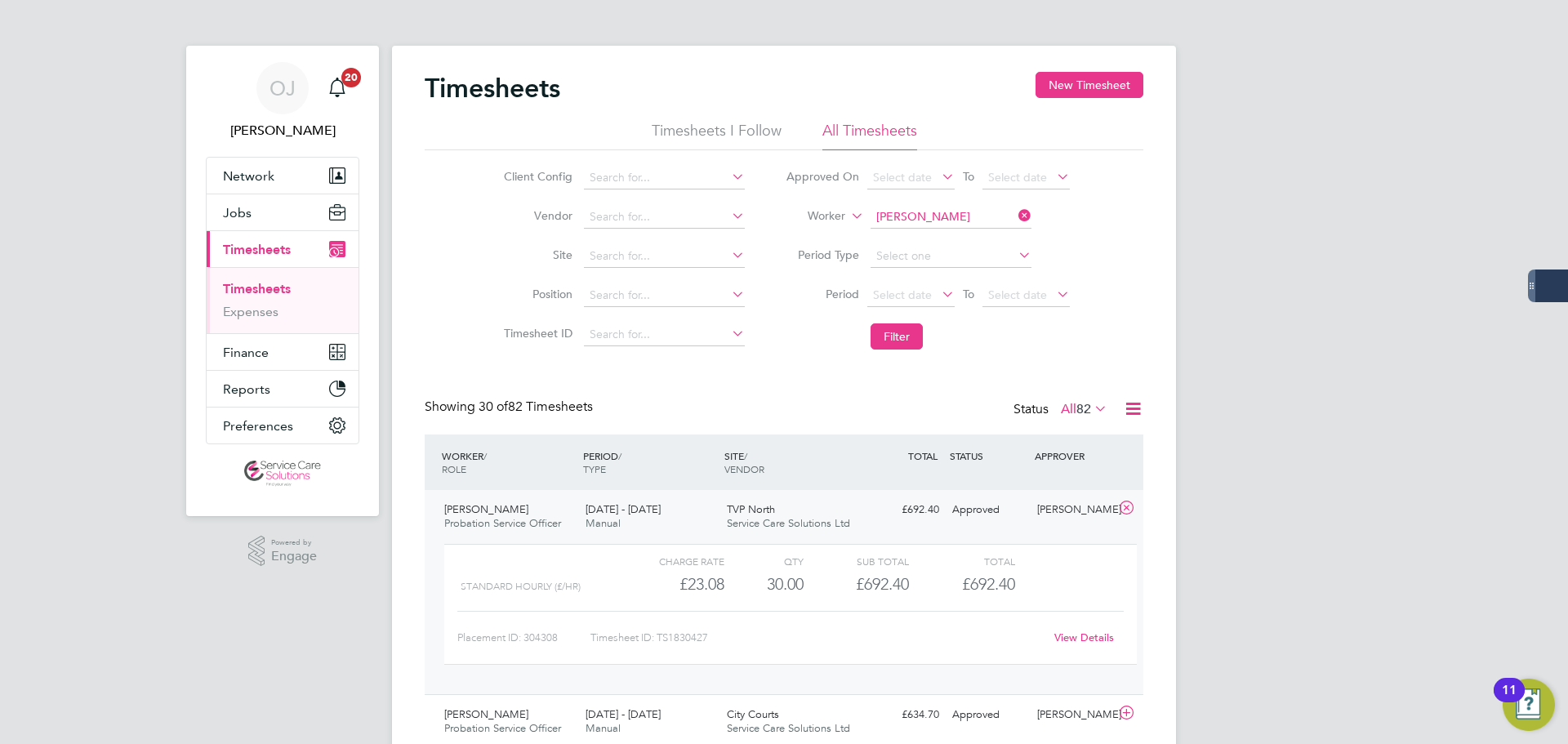
click at [715, 526] on div "22 - 28 Sep 2025 Manual" at bounding box center [650, 517] width 141 height 41
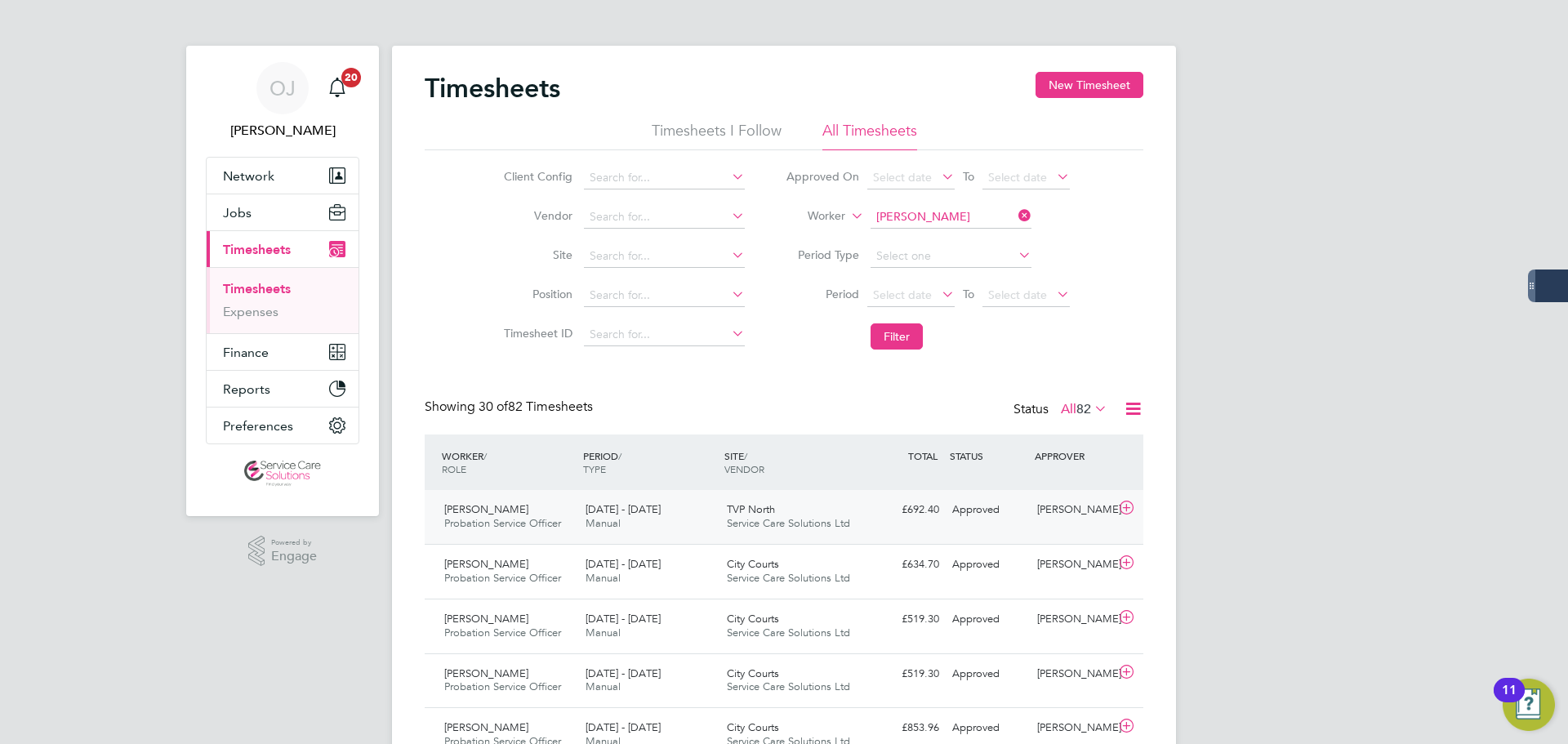
click at [780, 514] on div "TVP North Service Care Solutions Ltd" at bounding box center [791, 517] width 141 height 41
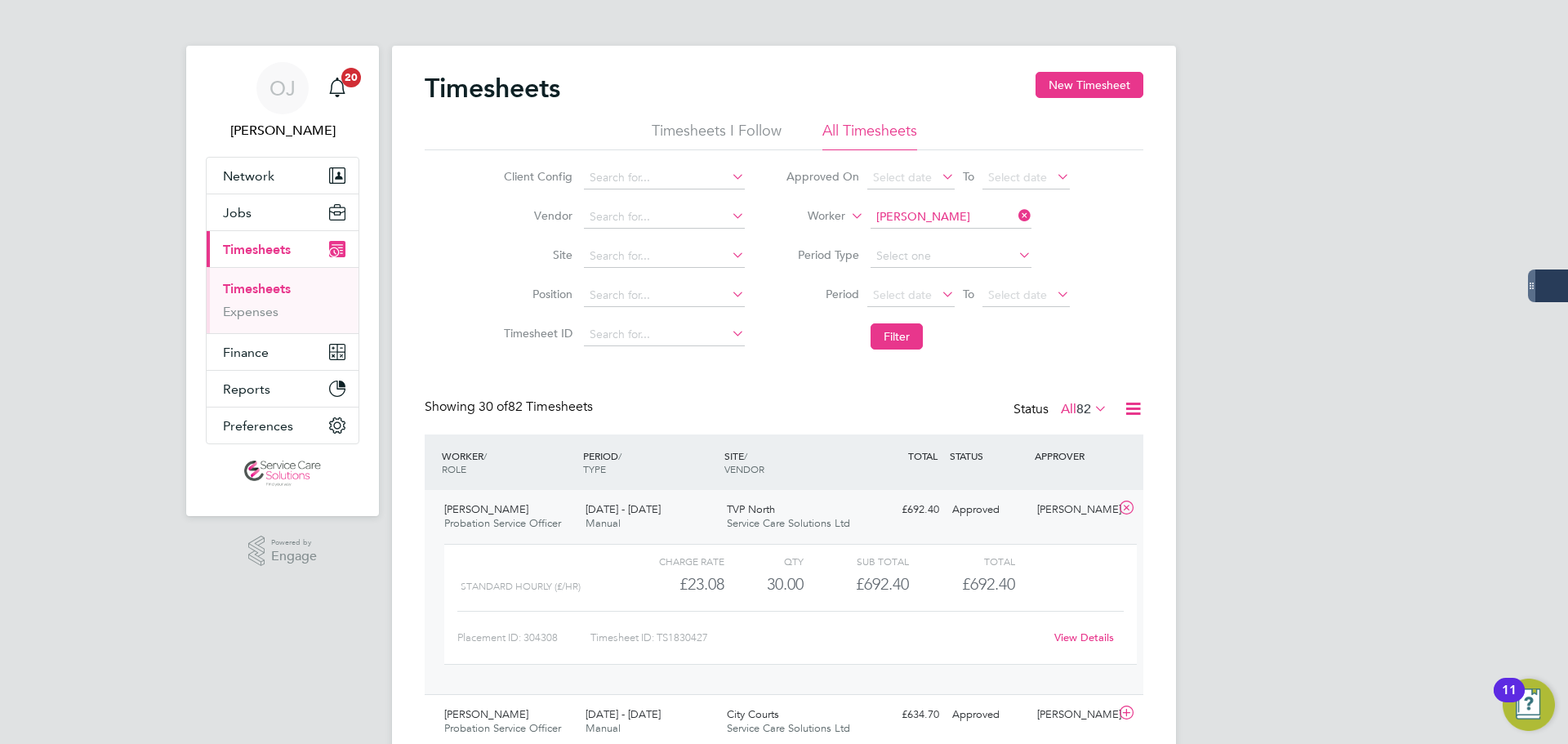
click at [1093, 639] on link "View Details" at bounding box center [1085, 638] width 59 height 14
click at [936, 219] on input at bounding box center [951, 217] width 161 height 23
click at [950, 242] on li "Laverne Stewart-Fraser" at bounding box center [970, 240] width 202 height 22
type input "Laverne Stewart-Fraser"
click at [894, 343] on button "Filter" at bounding box center [897, 336] width 52 height 26
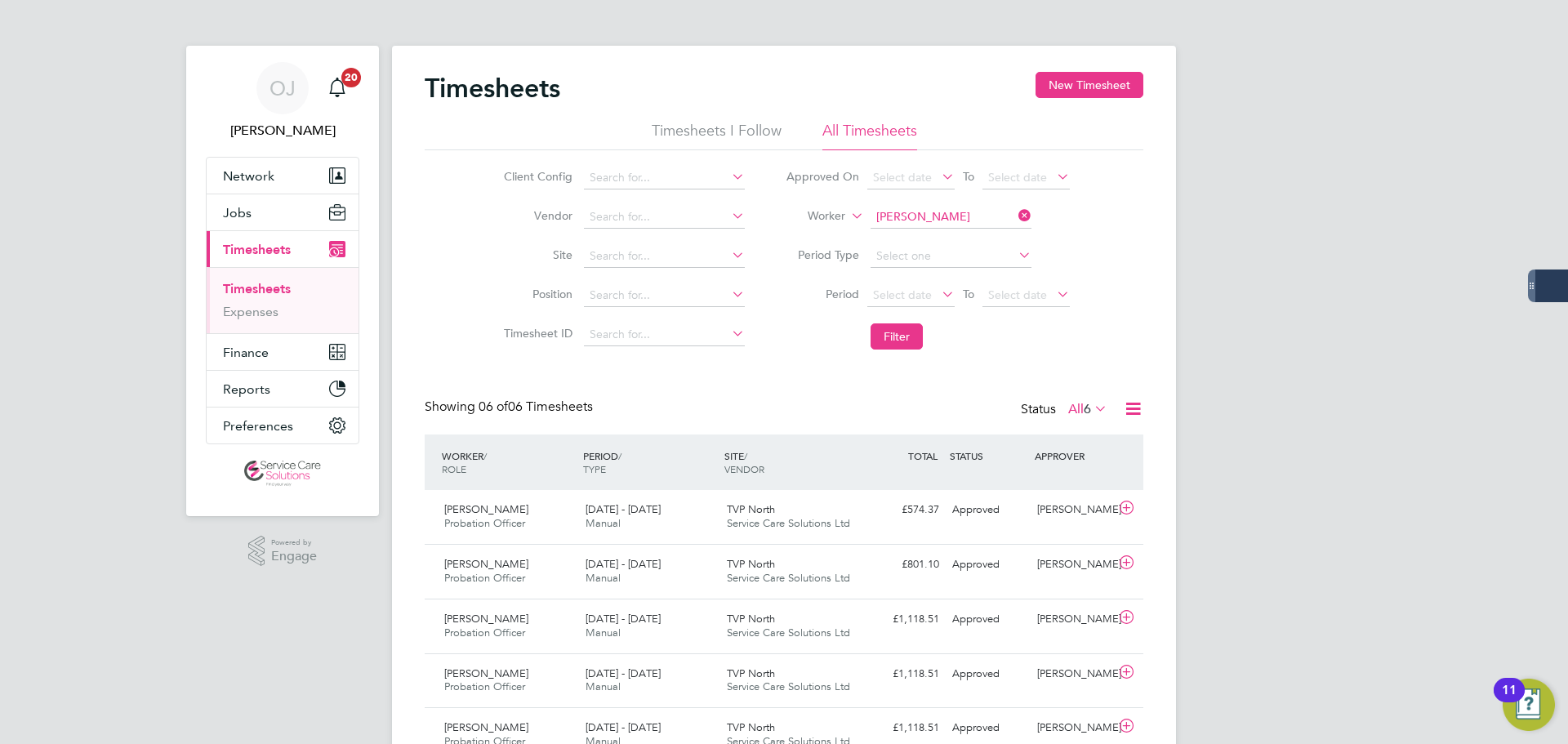
click at [953, 203] on li "Worker Laverne Stewart-Fraser" at bounding box center [928, 217] width 325 height 39
click at [938, 216] on input at bounding box center [951, 217] width 161 height 23
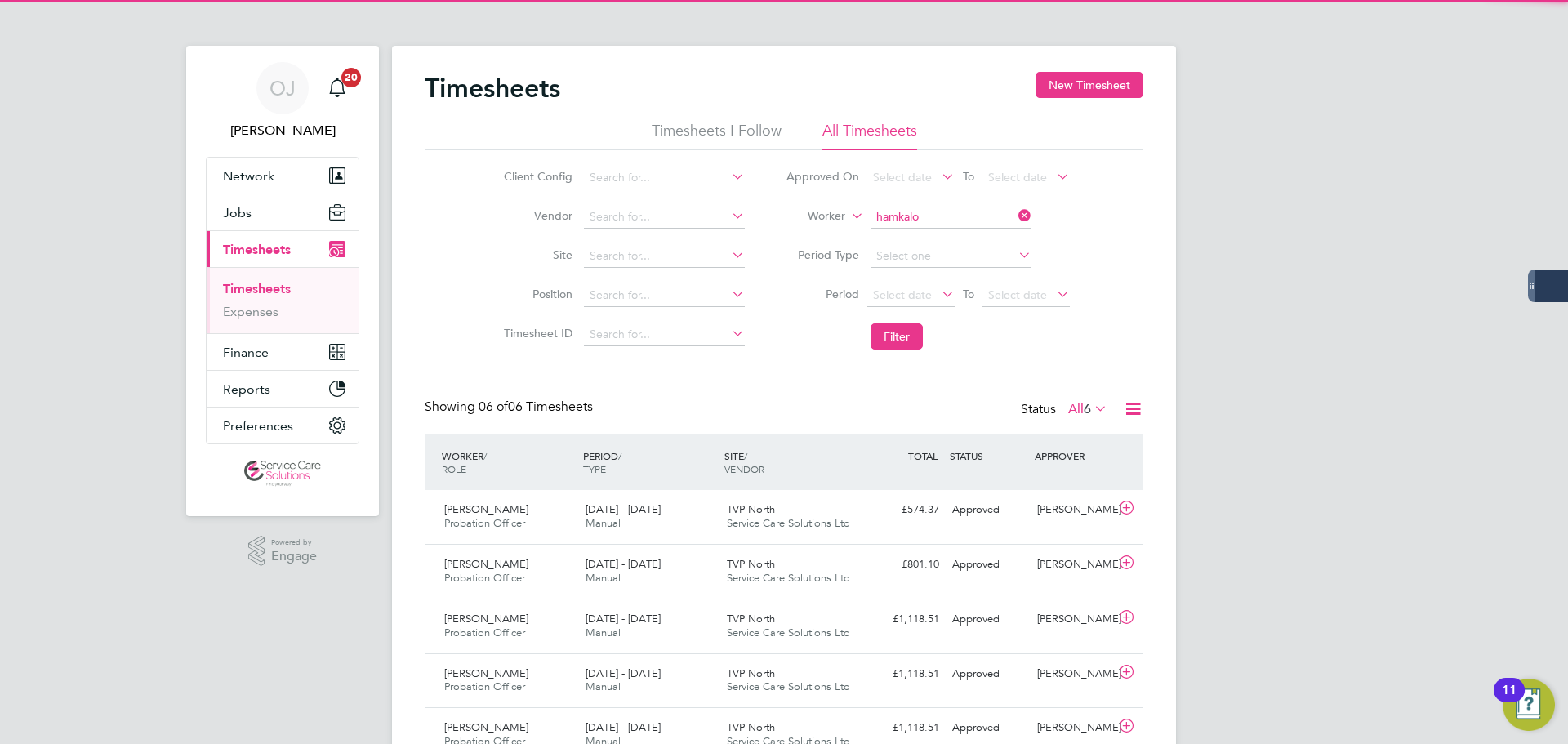
click at [970, 240] on b "Hamkalo" at bounding box center [993, 240] width 48 height 14
type input "Michelle Hamkalo"
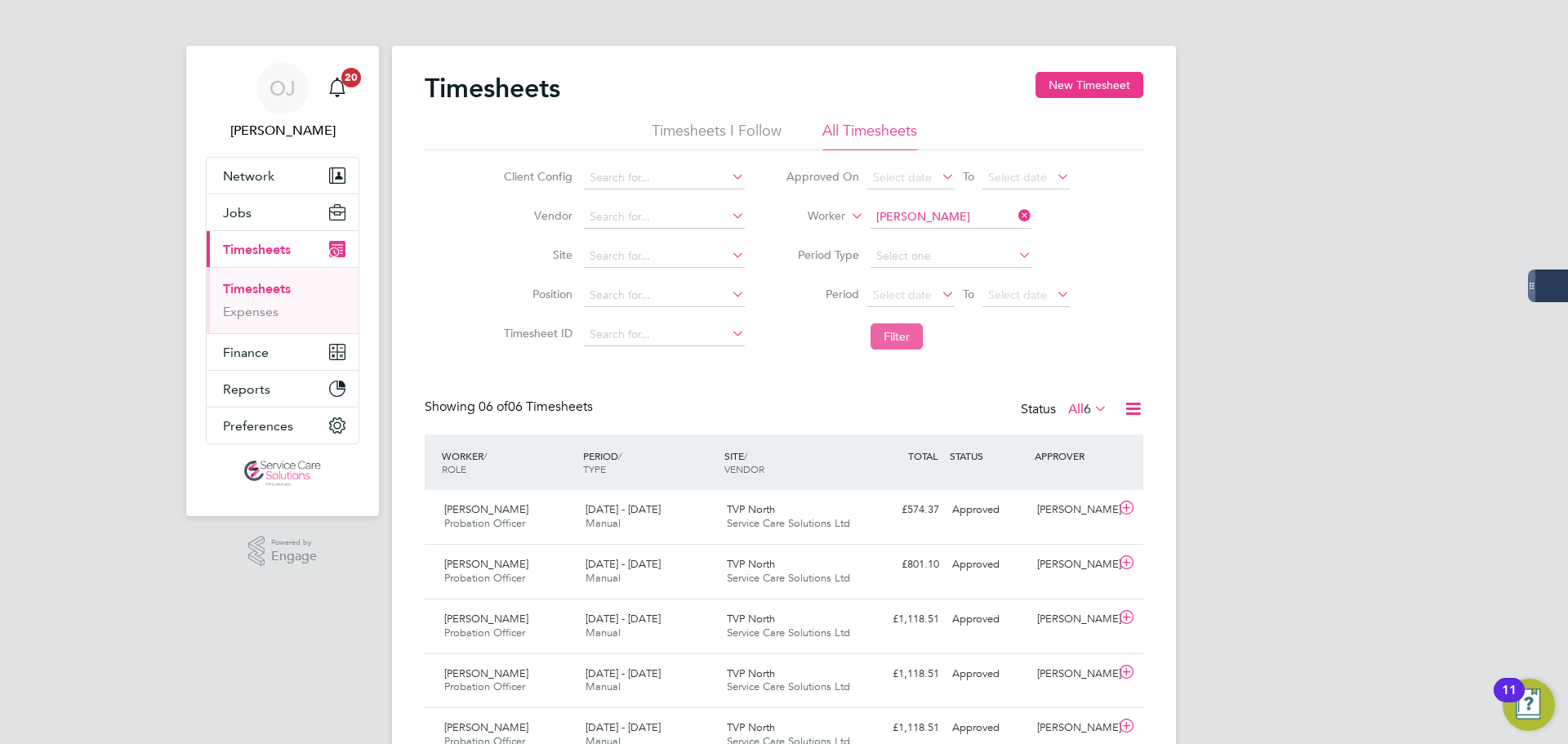
click at [894, 346] on button "Filter" at bounding box center [897, 336] width 52 height 26
click at [916, 218] on input at bounding box center [951, 217] width 161 height 23
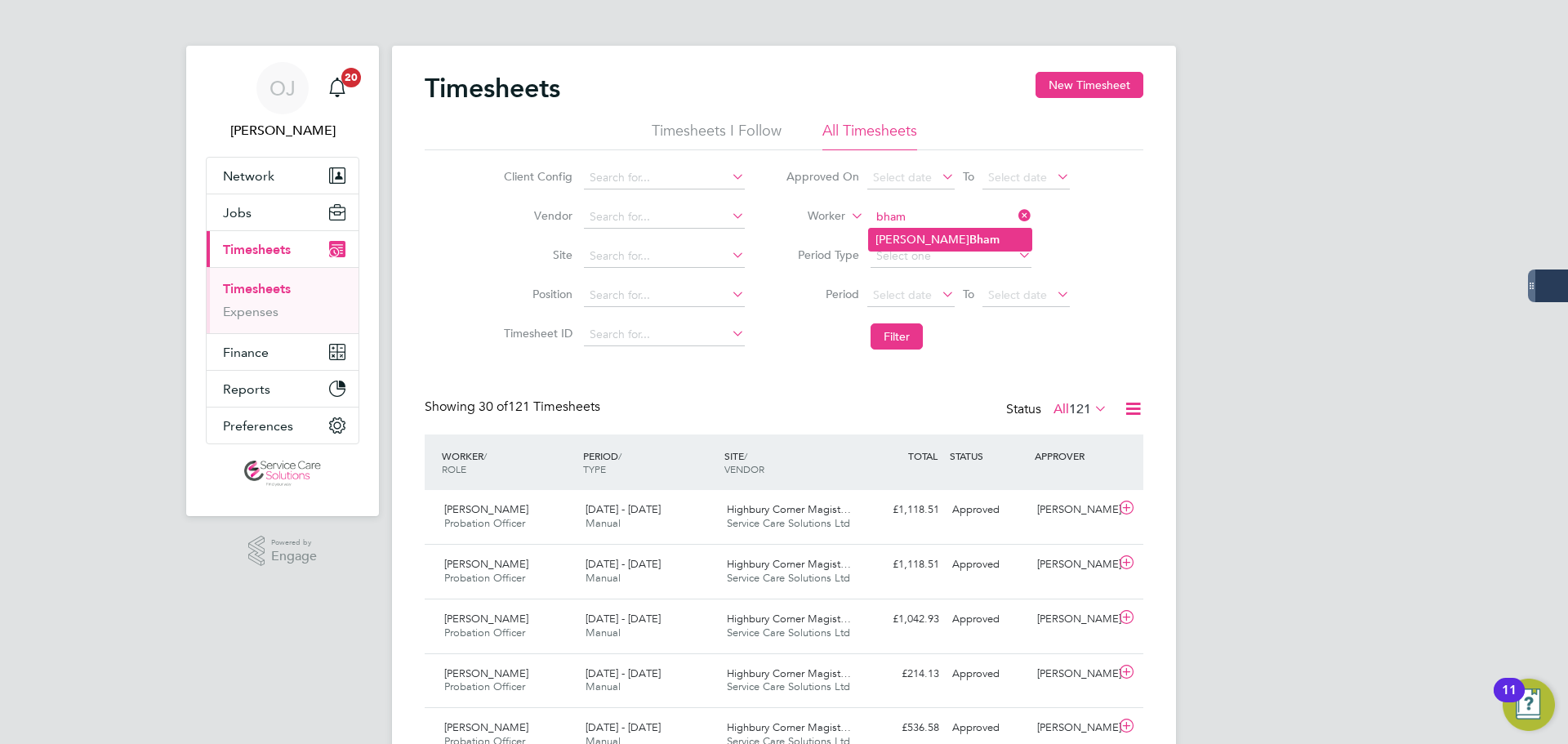
click at [970, 241] on b "Bham" at bounding box center [984, 240] width 30 height 14
type input "Mohammed Bham"
click at [891, 337] on button "Filter" at bounding box center [897, 336] width 52 height 26
click at [959, 222] on input at bounding box center [951, 217] width 161 height 23
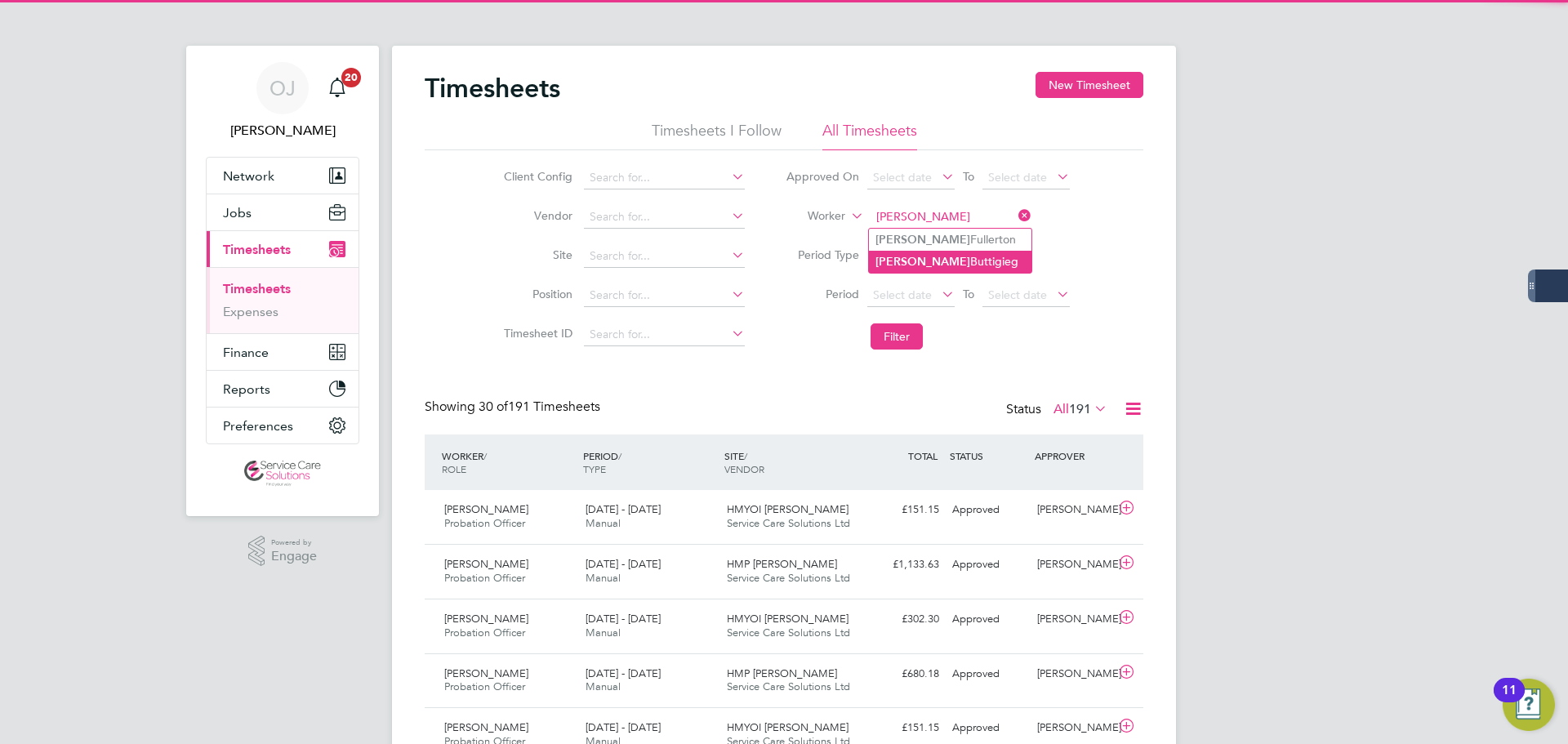
click at [950, 255] on li "Nadine Buttigieg" at bounding box center [950, 261] width 163 height 22
type input "Nadine Buttigieg"
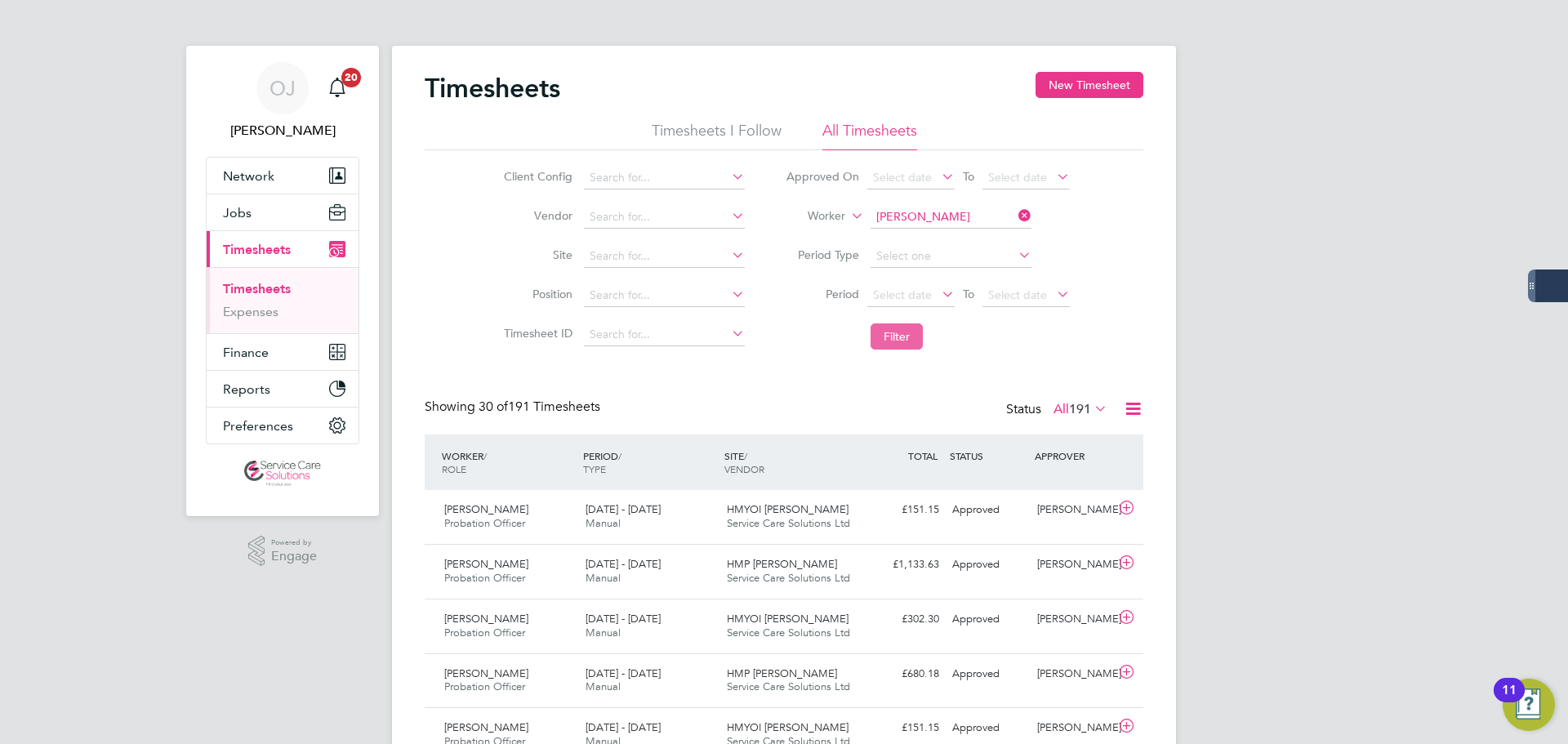
click at [903, 340] on button "Filter" at bounding box center [897, 336] width 52 height 26
click at [731, 572] on span "Service Care Solutions Ltd" at bounding box center [789, 578] width 124 height 14
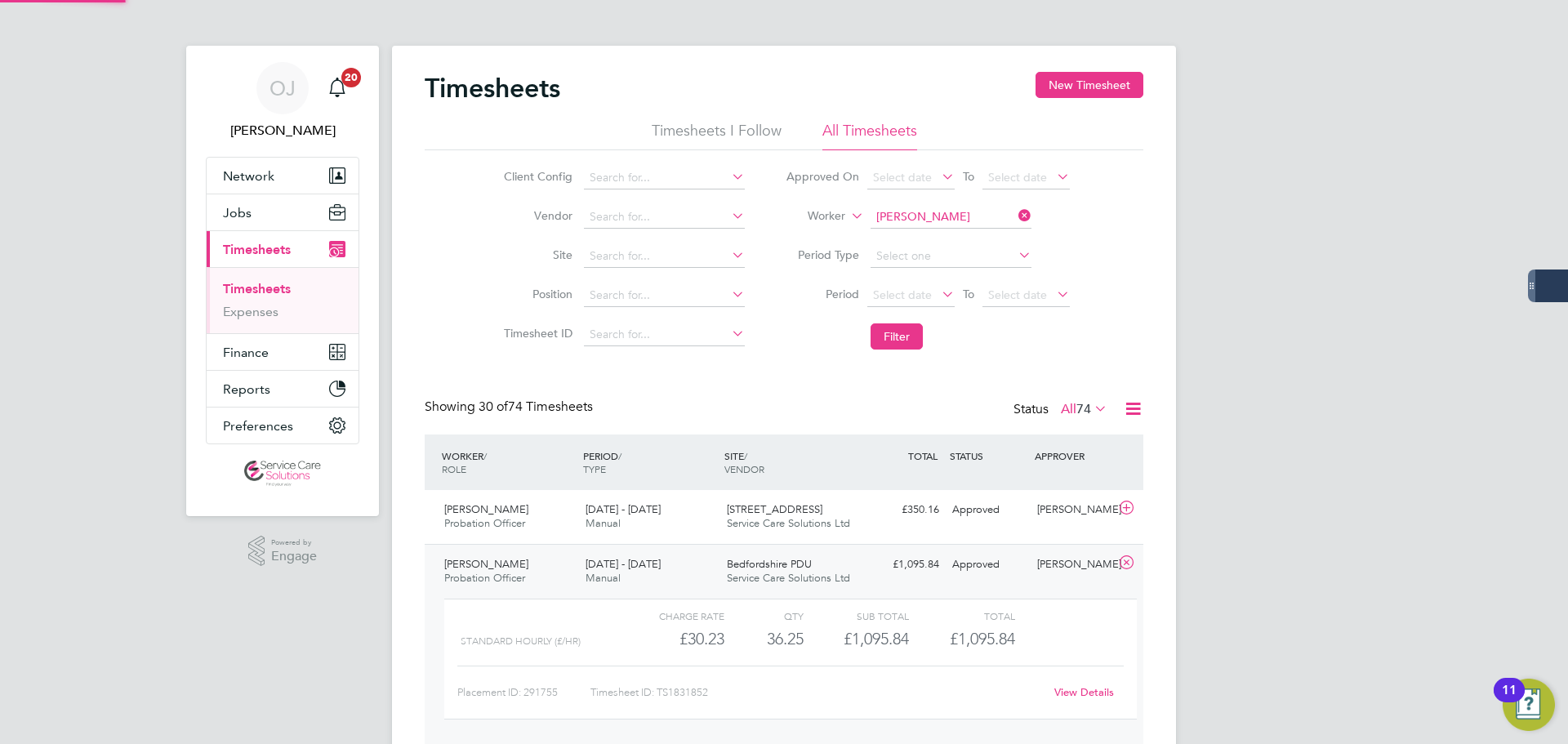
click at [734, 566] on span "Bedfordshire PDU" at bounding box center [770, 565] width 85 height 14
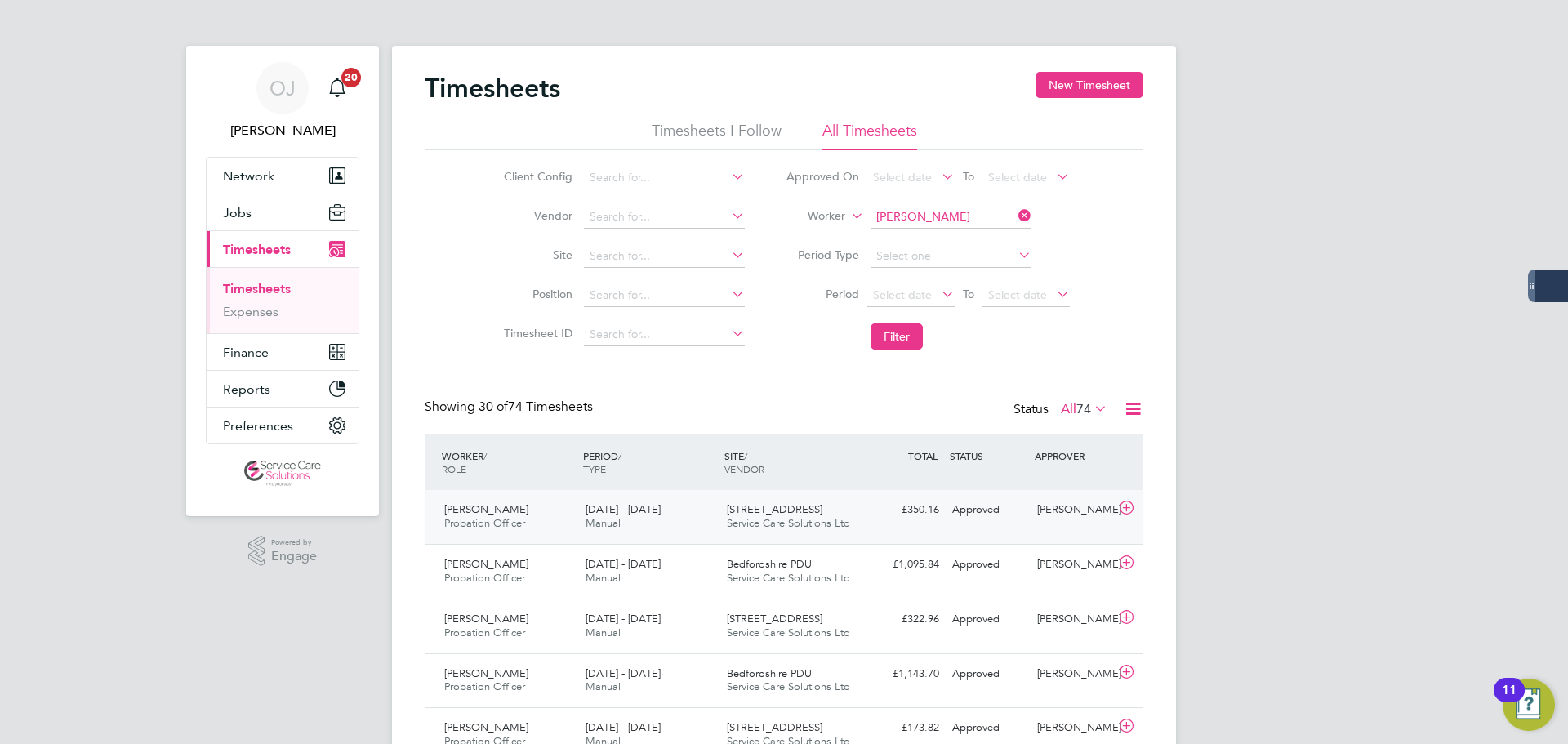
click at [726, 507] on div "301 Silbury Boulevard Service Care Solutions Ltd" at bounding box center [791, 517] width 141 height 41
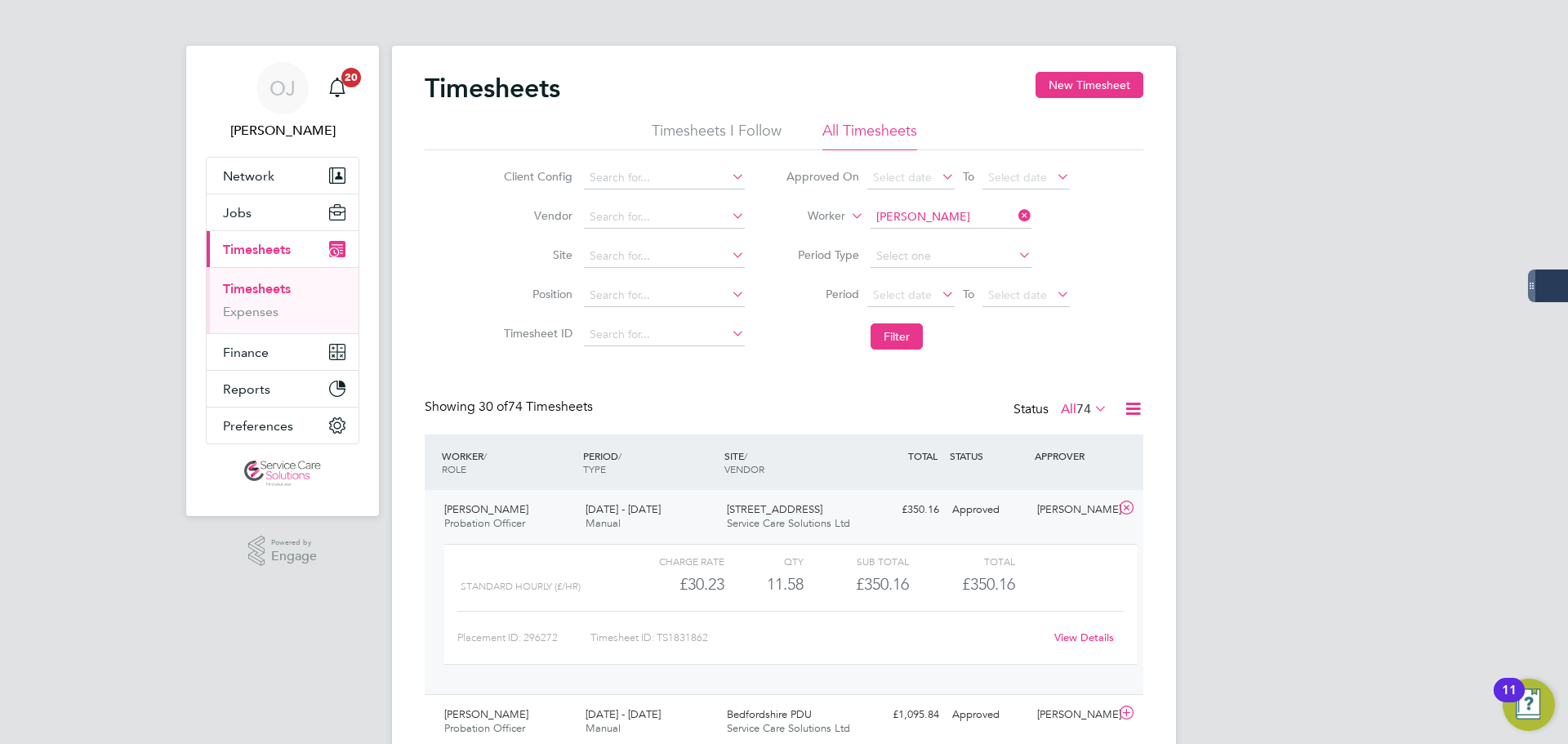
click at [1085, 640] on link "View Details" at bounding box center [1085, 638] width 59 height 14
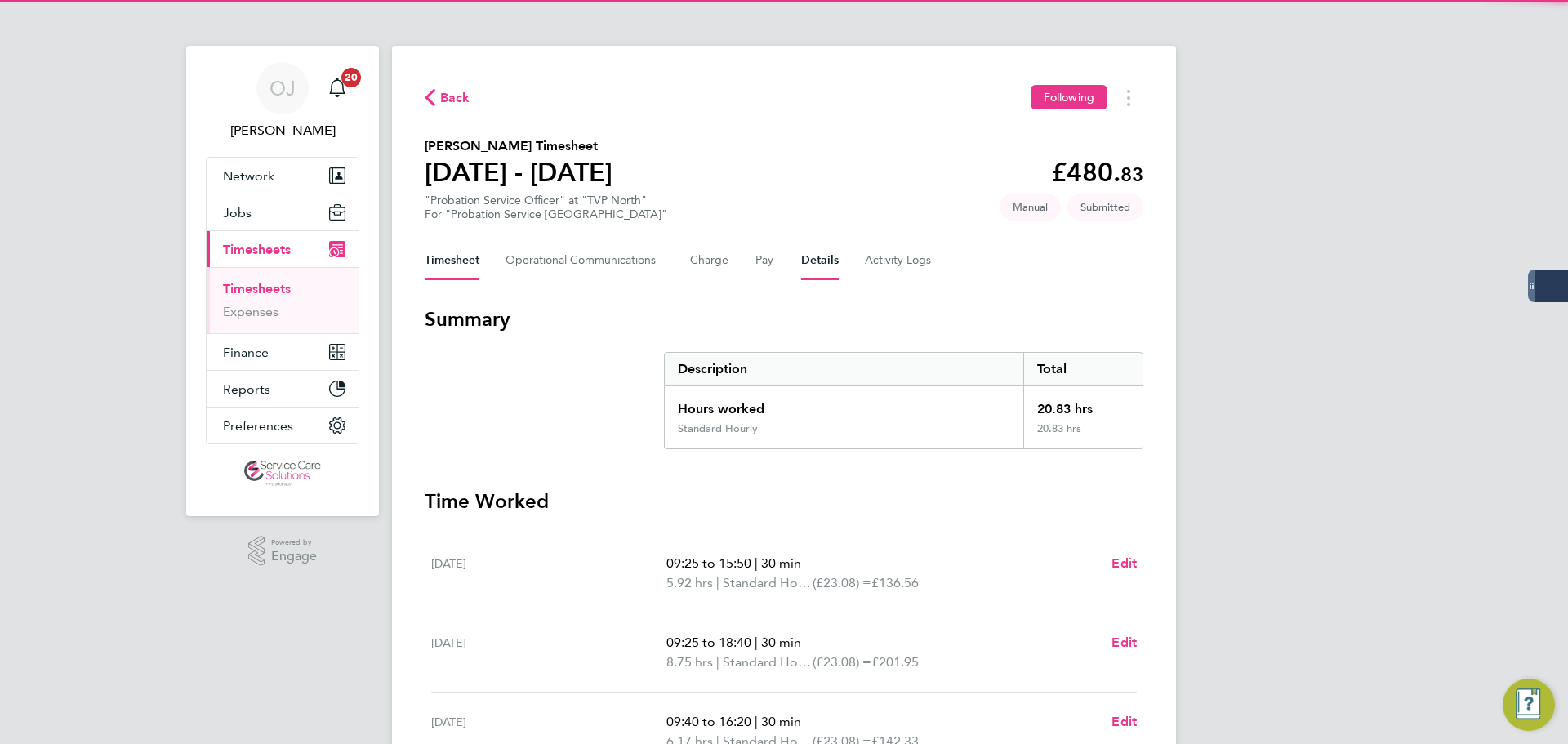
click at [812, 256] on button "Details" at bounding box center [820, 260] width 37 height 39
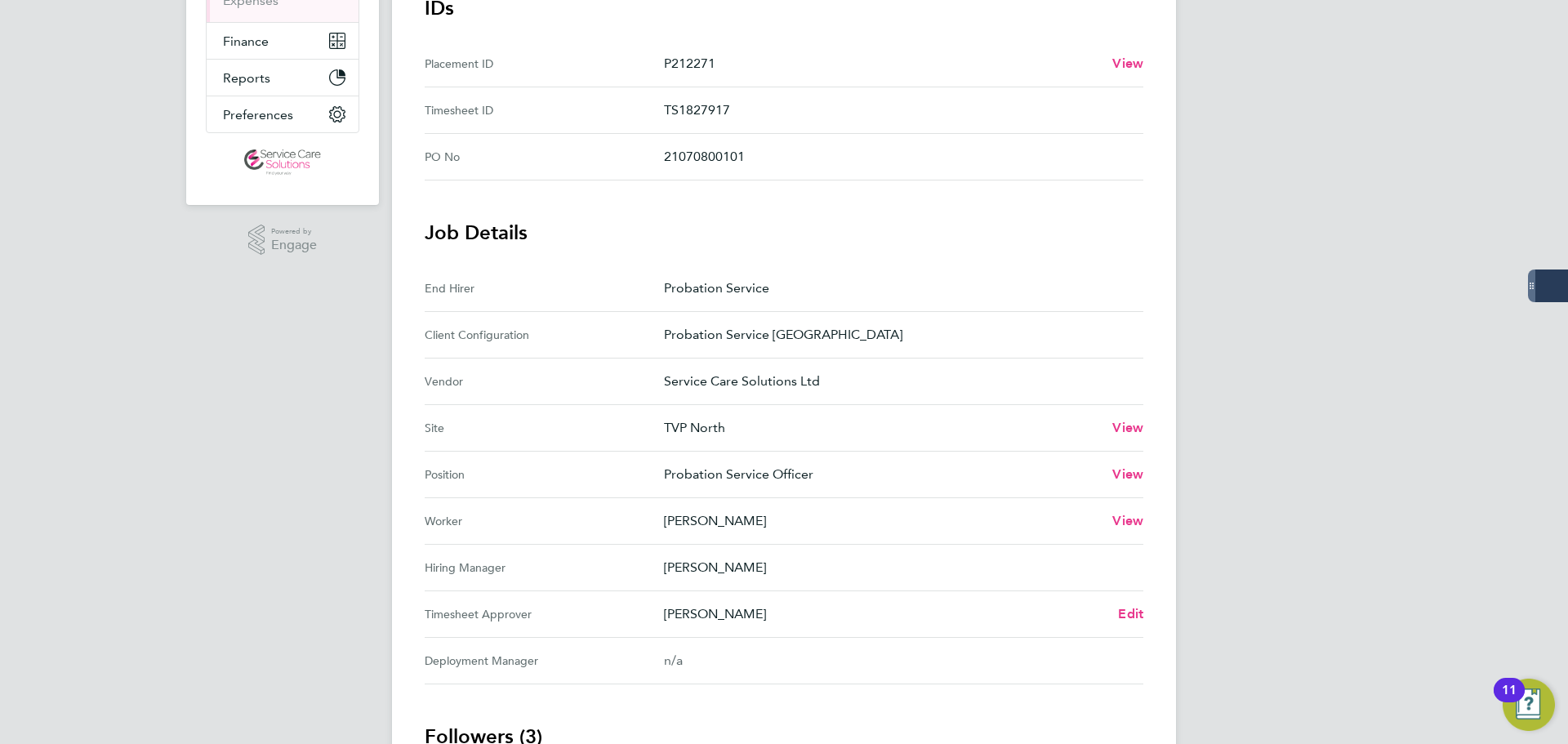
scroll to position [490, 0]
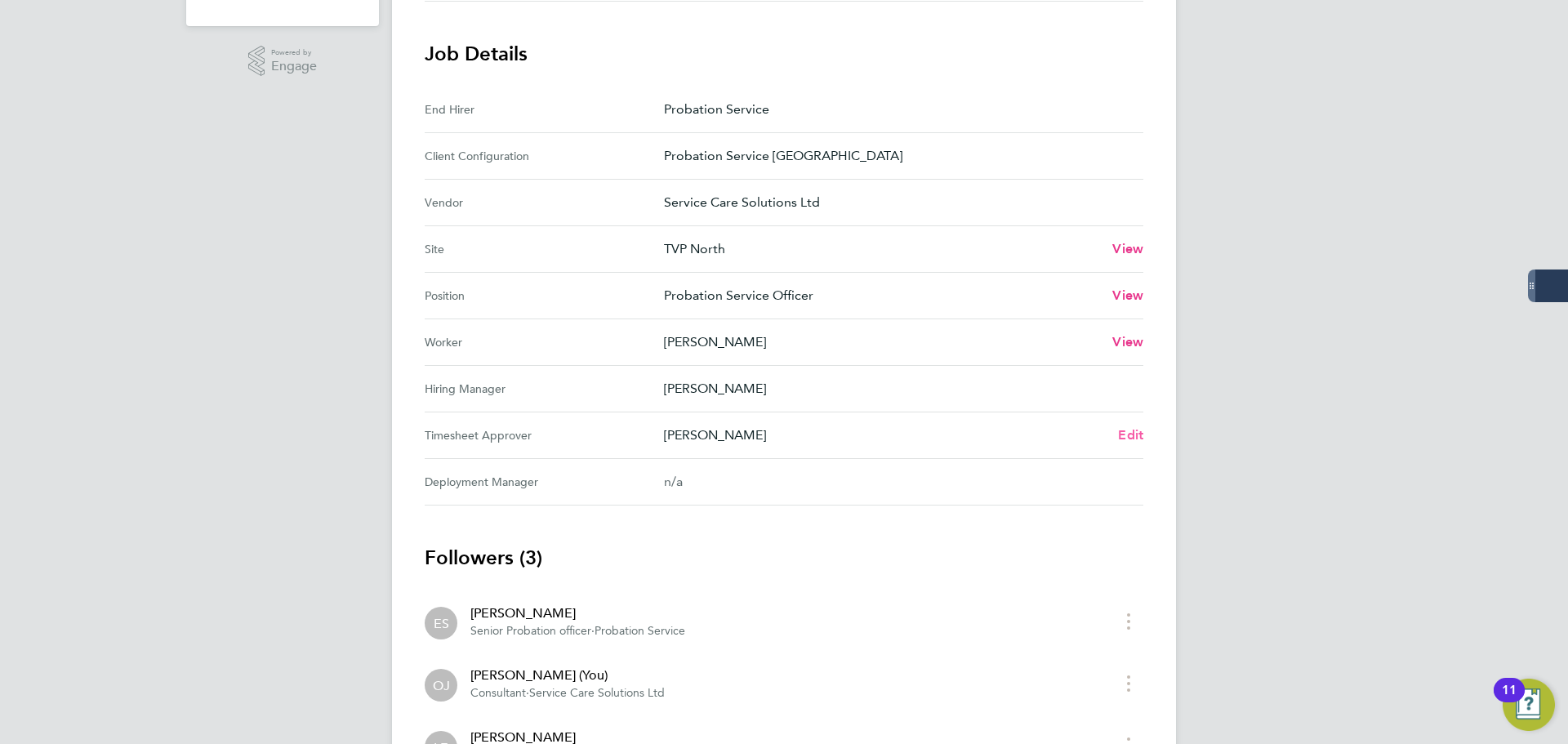
click at [1132, 429] on span "Edit" at bounding box center [1131, 435] width 25 height 16
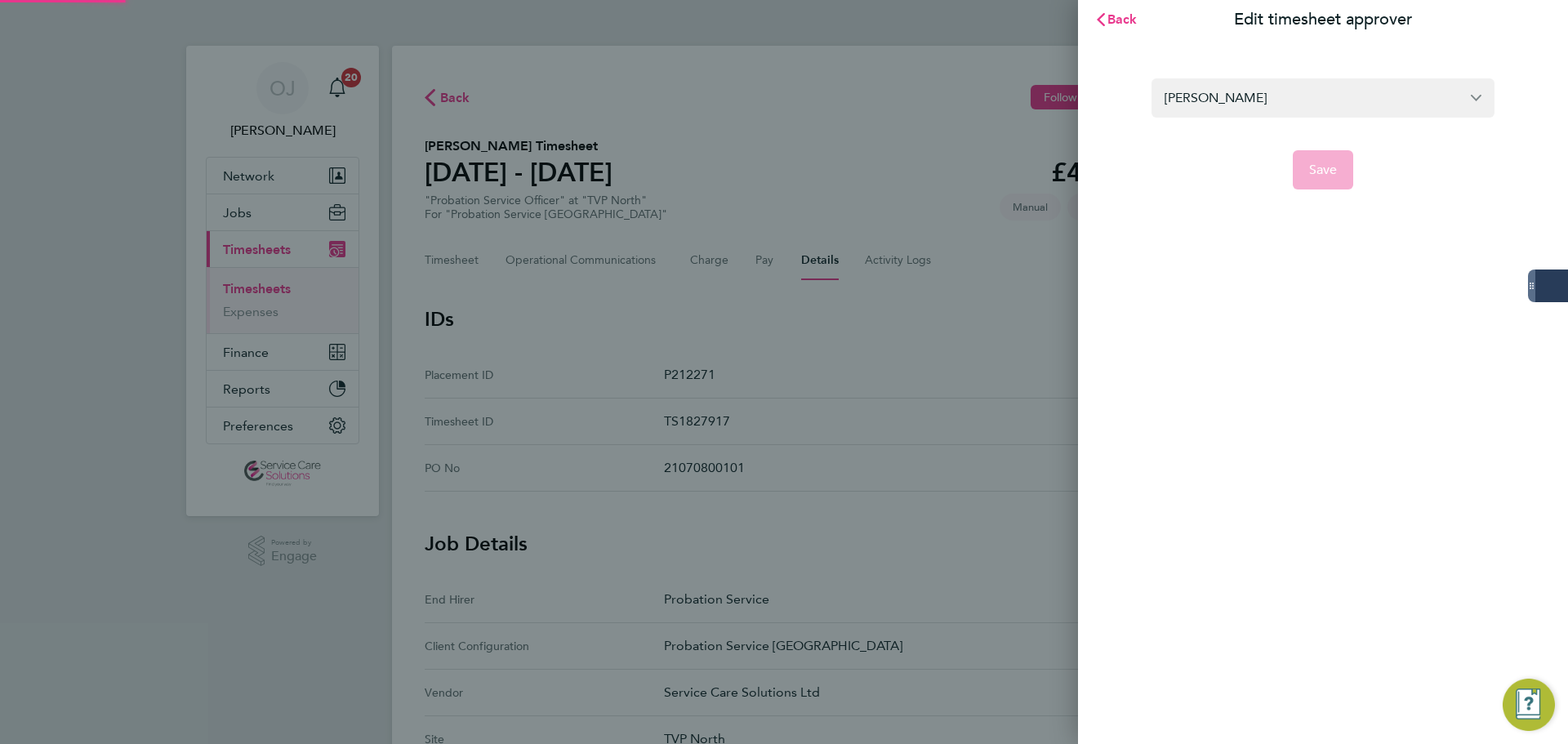
click at [1264, 71] on section "Edward Scullard Save" at bounding box center [1323, 125] width 399 height 131
click at [1259, 93] on input "Edward Scullard" at bounding box center [1323, 98] width 343 height 38
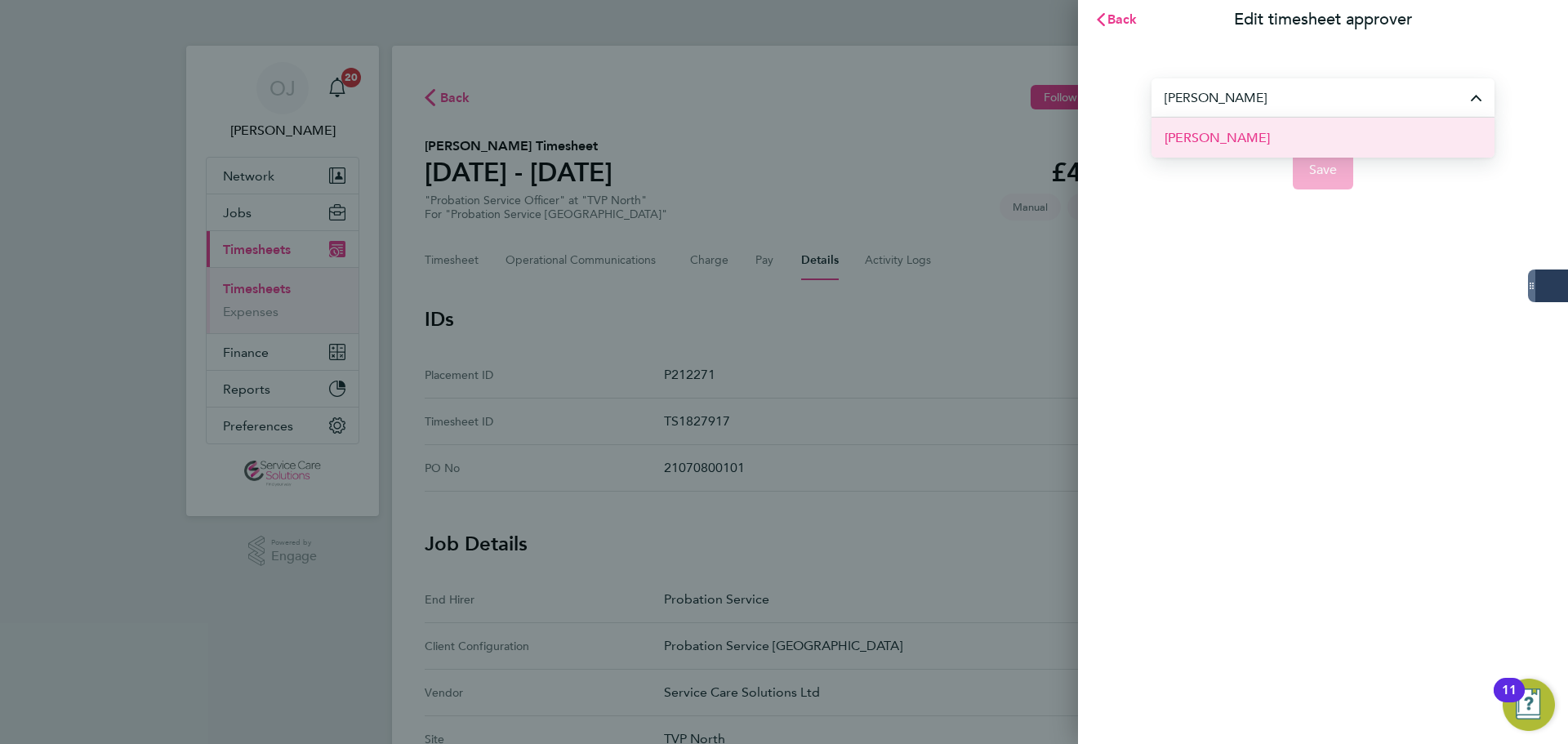
click at [1357, 130] on li "Elizabeth Lowe" at bounding box center [1323, 138] width 343 height 40
type input "Elizabeth Lowe"
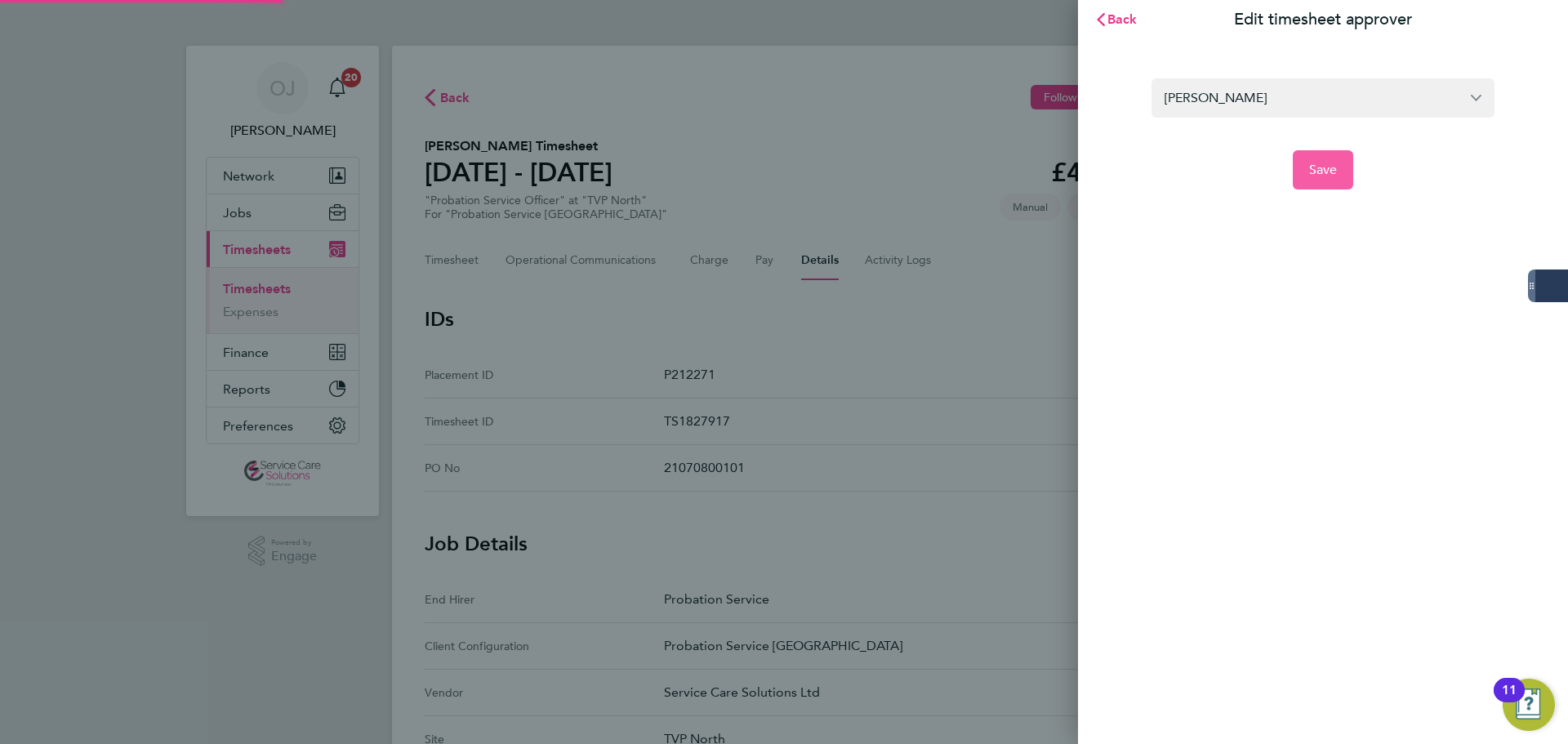
click at [1340, 171] on button "Save" at bounding box center [1323, 170] width 61 height 39
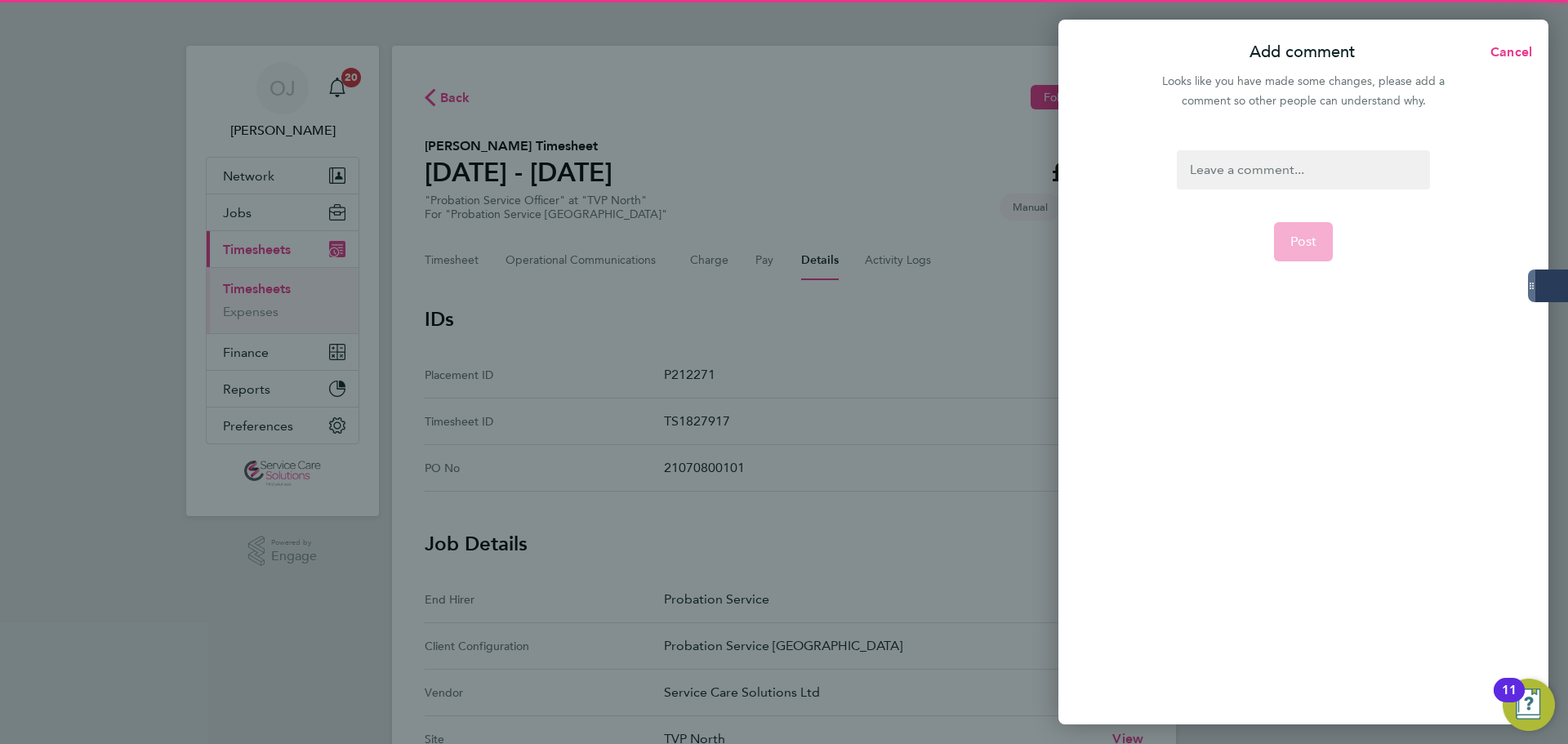
click at [1317, 176] on div at bounding box center [1303, 170] width 253 height 39
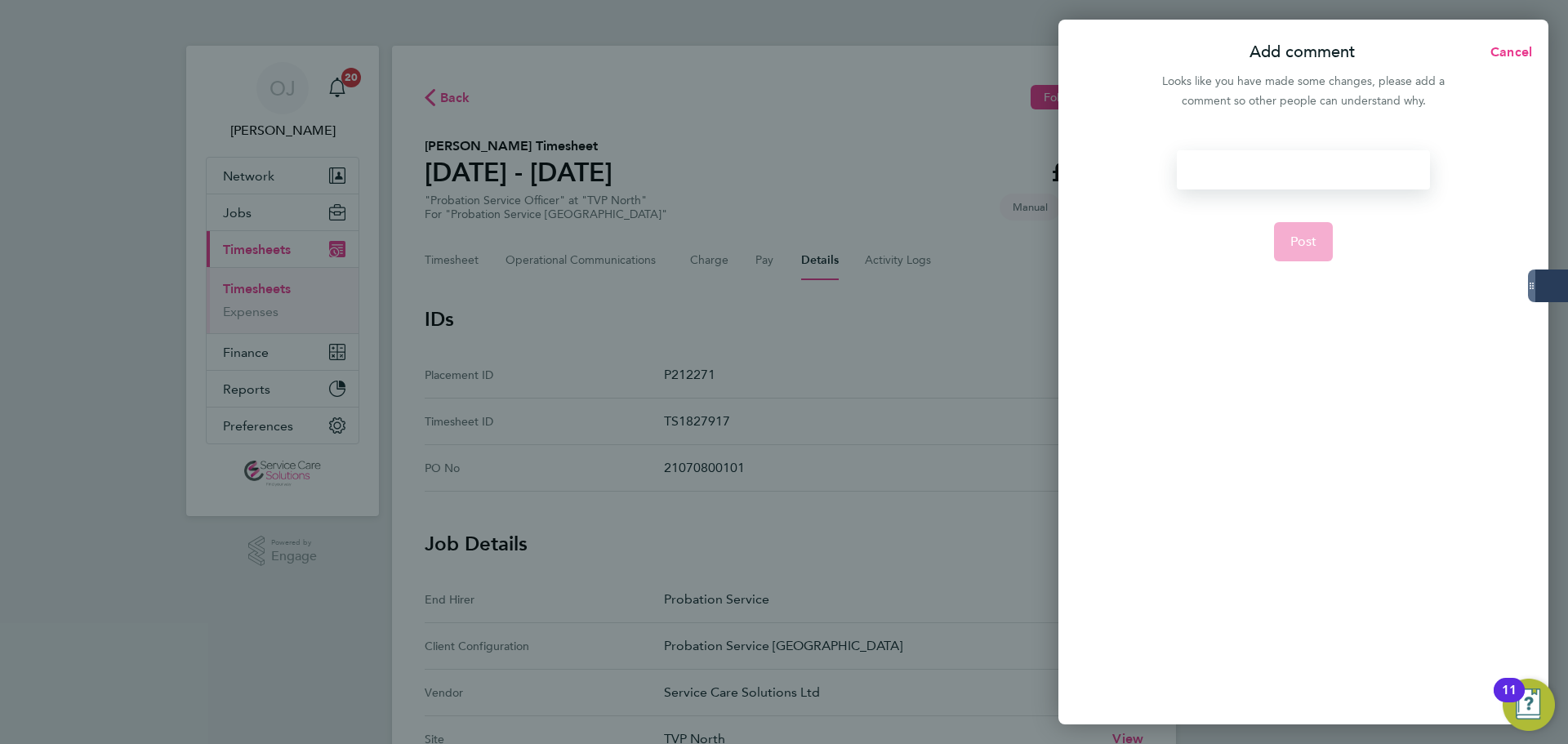
click at [1298, 169] on div at bounding box center [1303, 170] width 253 height 39
click at [1285, 231] on button "Post" at bounding box center [1304, 241] width 59 height 39
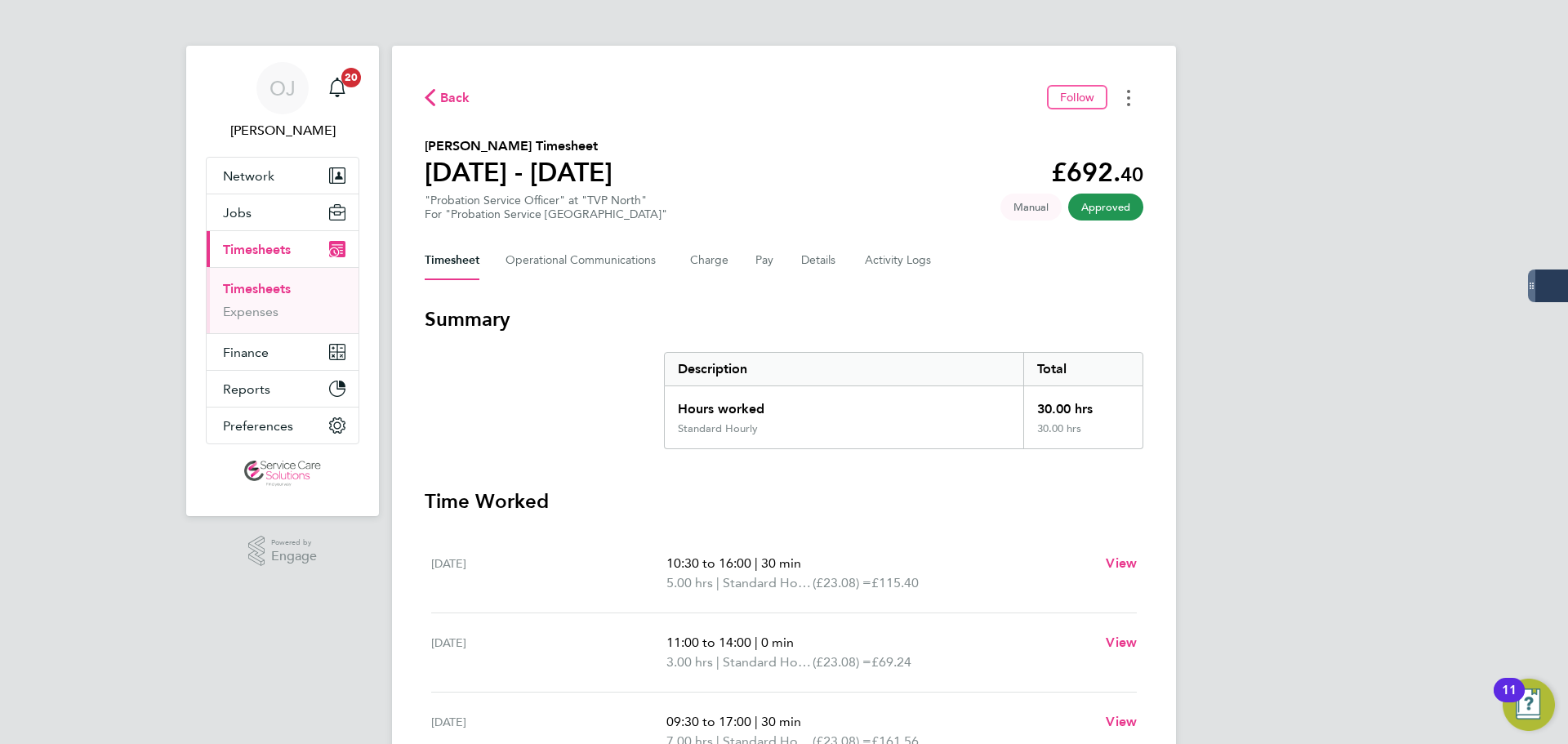
click at [1128, 100] on icon "Timesheets Menu" at bounding box center [1129, 98] width 3 height 17
click at [1012, 138] on link "Download timesheet" at bounding box center [1045, 134] width 196 height 33
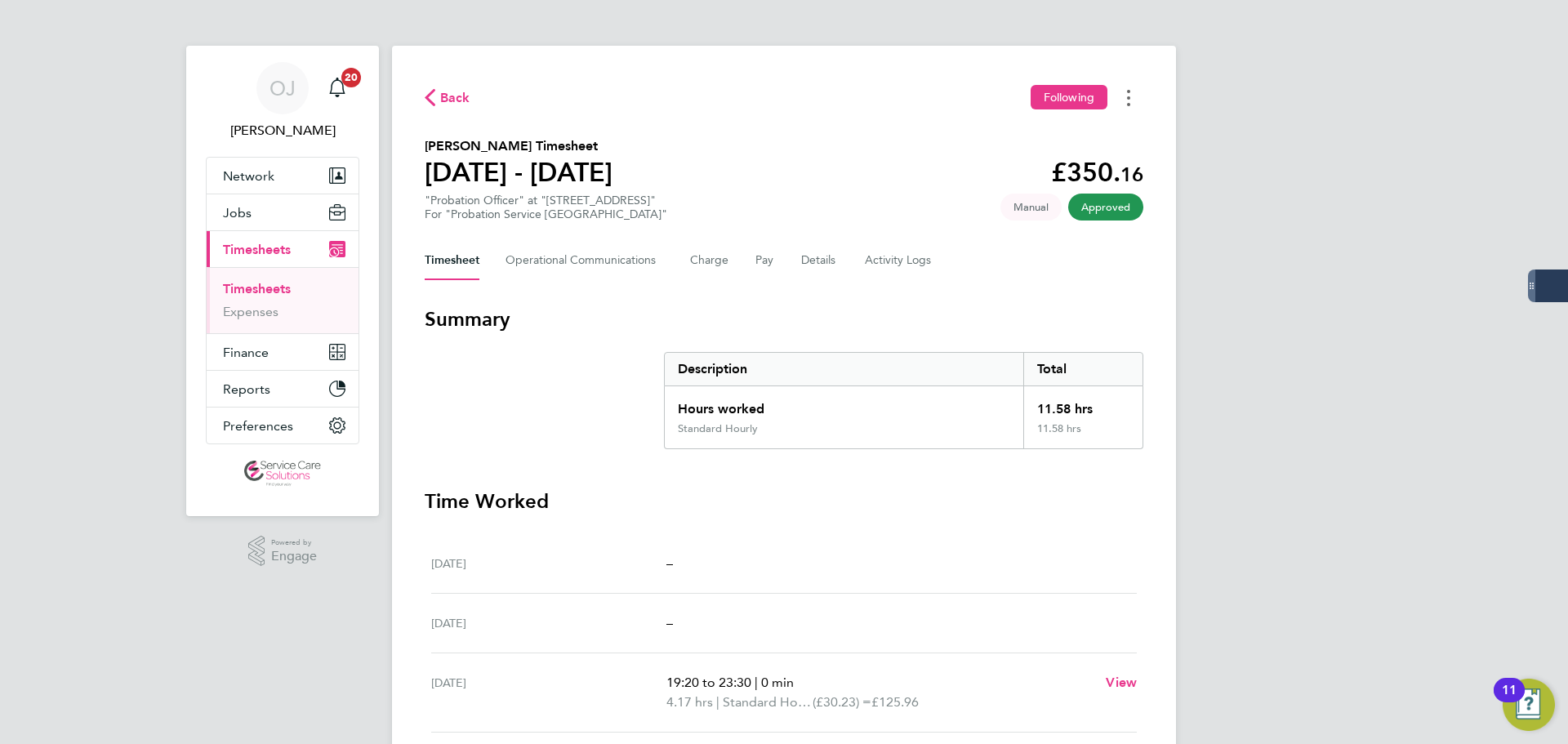
click at [1136, 98] on button "Timesheets Menu" at bounding box center [1129, 98] width 30 height 25
click at [1072, 131] on link "Download timesheet" at bounding box center [1045, 134] width 196 height 33
